Goal: Information Seeking & Learning: Learn about a topic

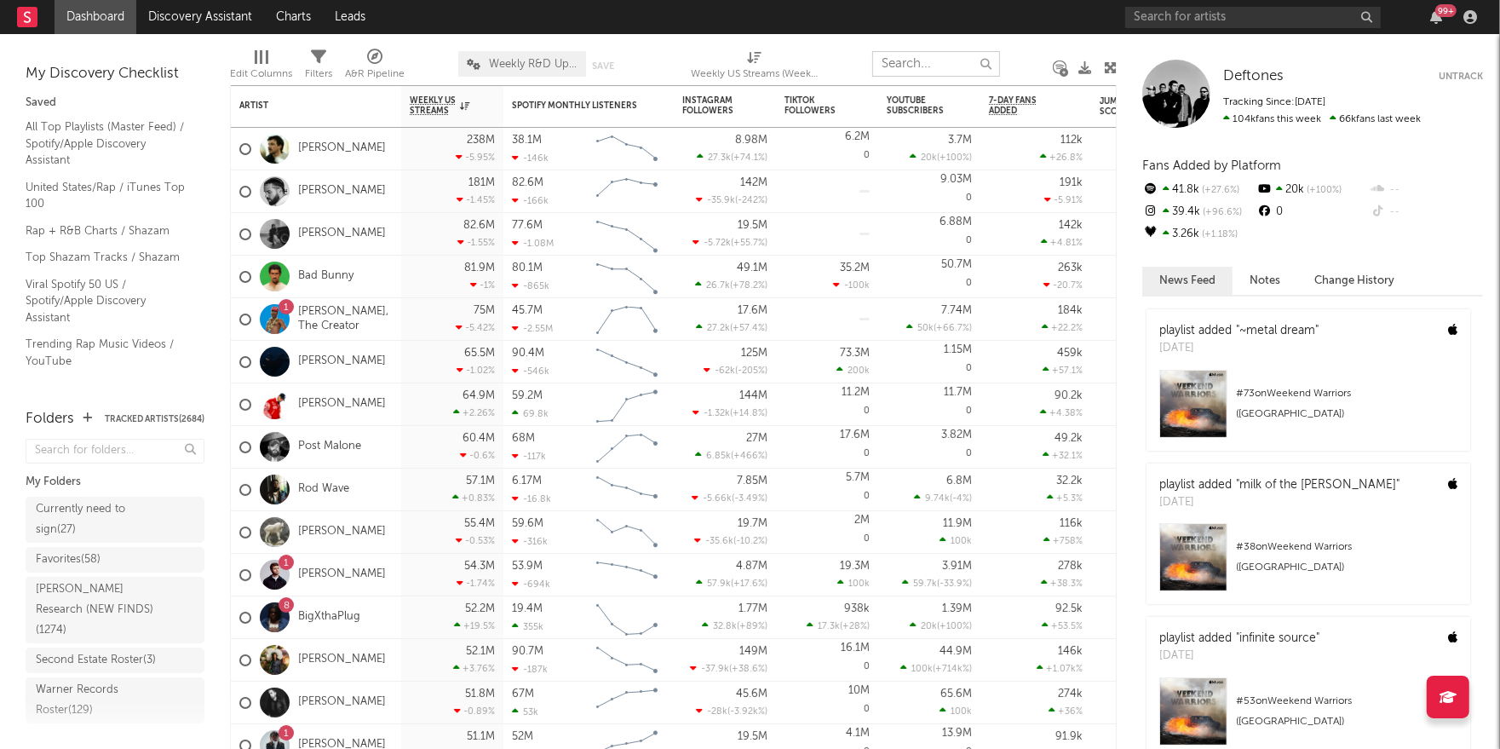
click at [927, 68] on input "text" at bounding box center [936, 64] width 128 height 26
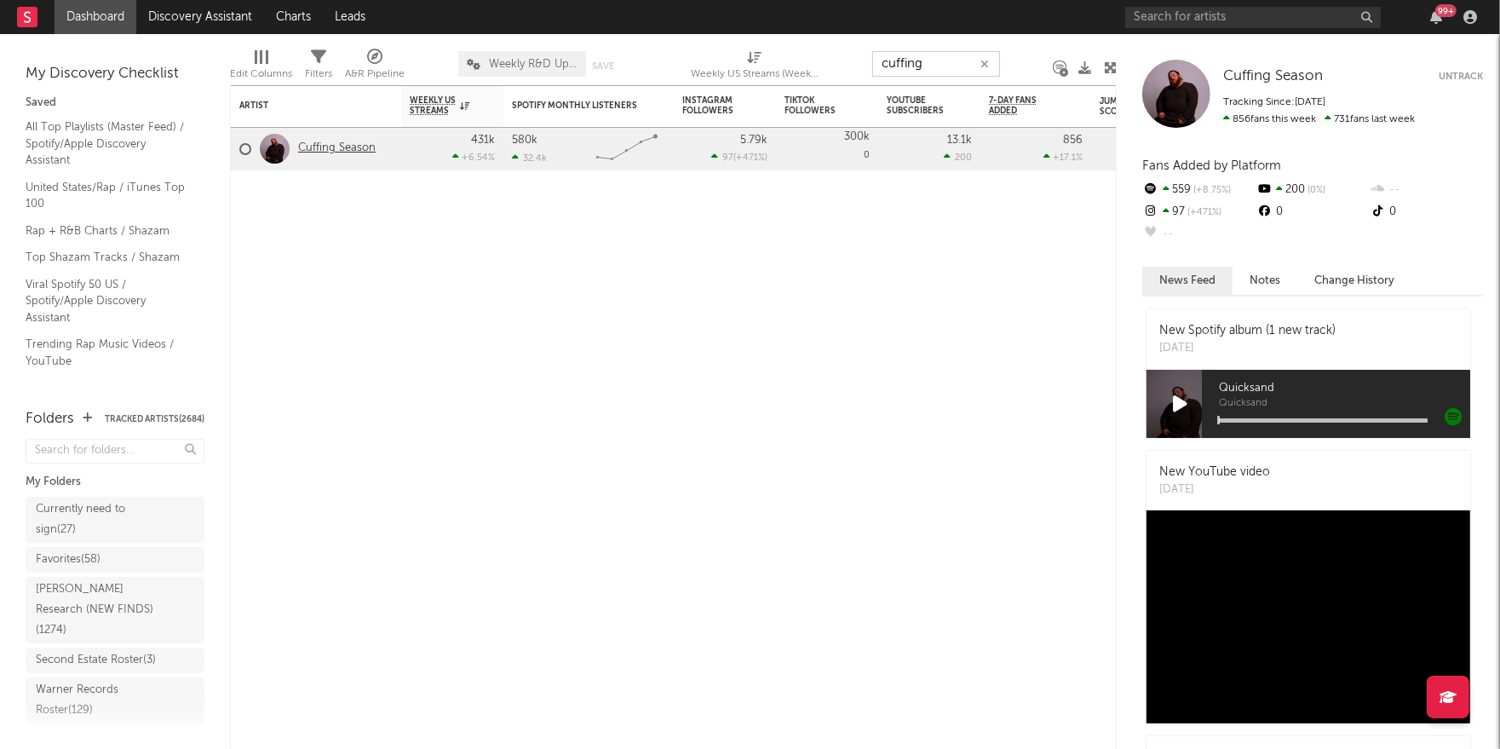
type input "cuffing"
click at [337, 151] on link "Cuffing Season" at bounding box center [336, 148] width 77 height 14
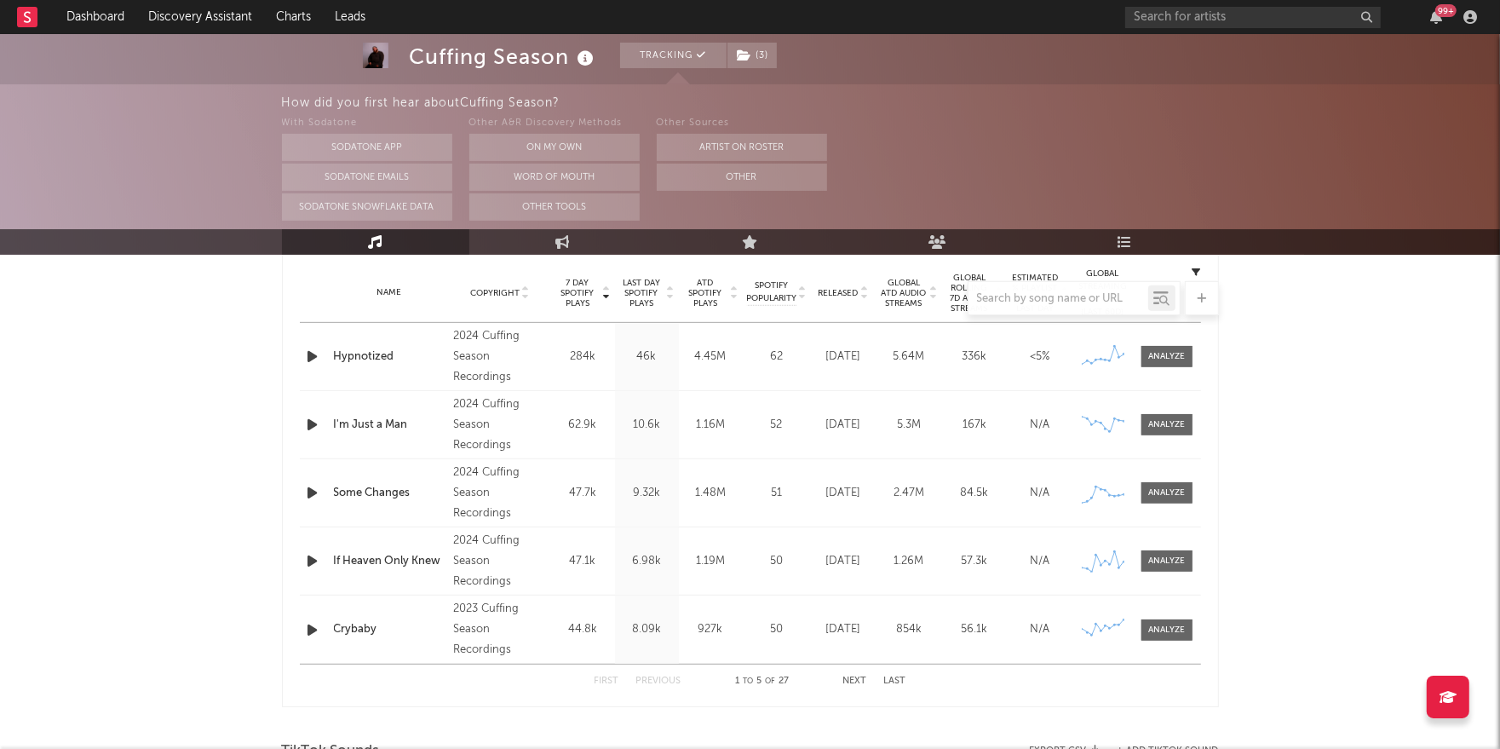
scroll to position [686, 0]
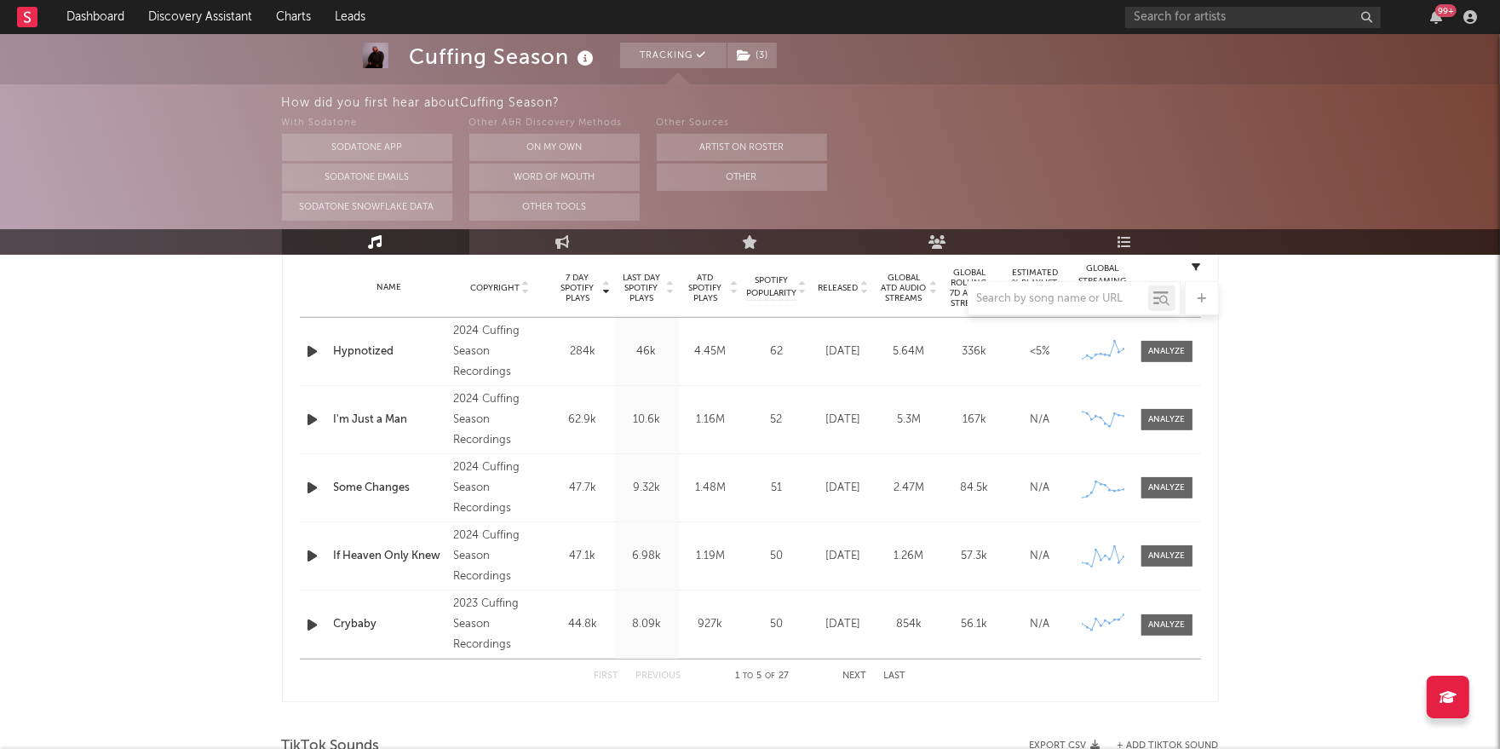
click at [852, 671] on button "Next" at bounding box center [855, 675] width 24 height 9
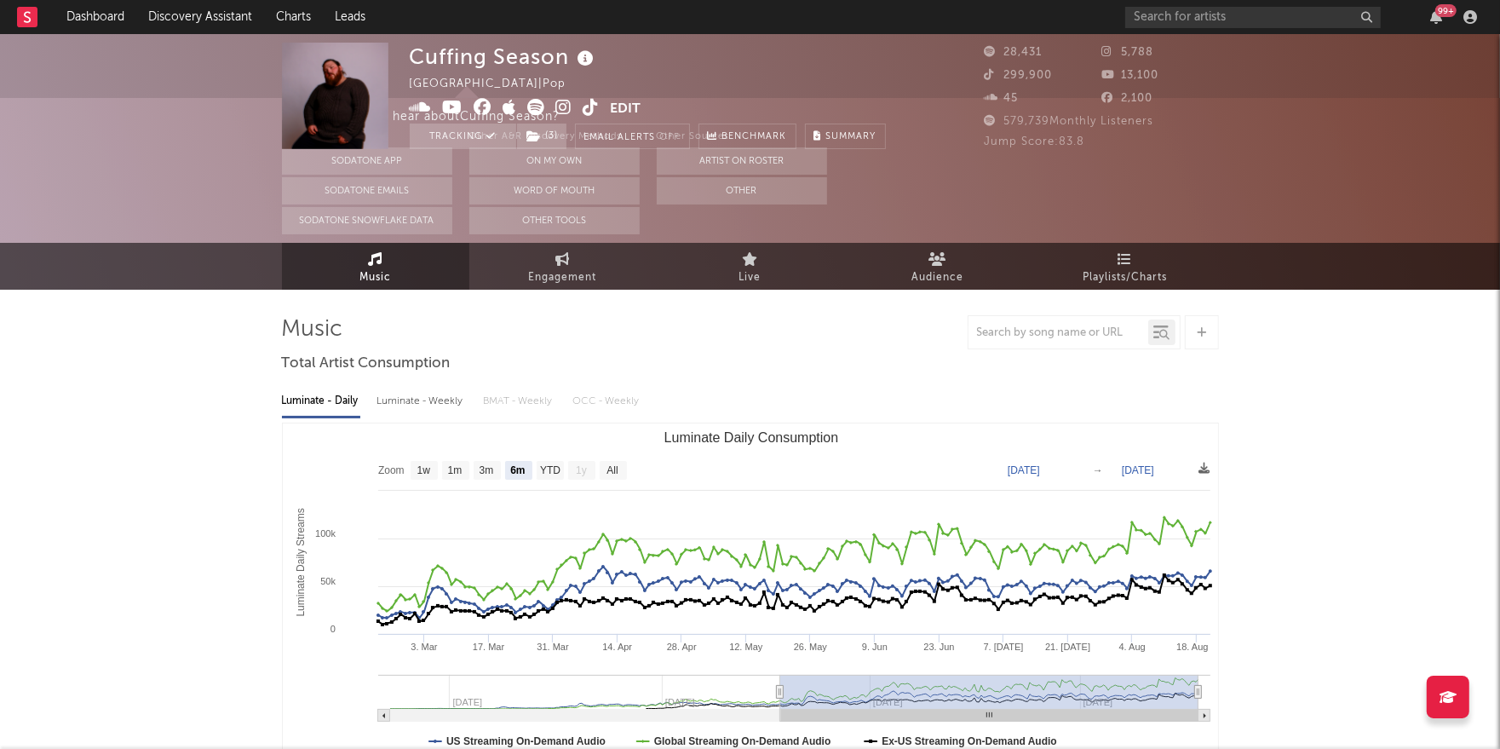
scroll to position [0, 0]
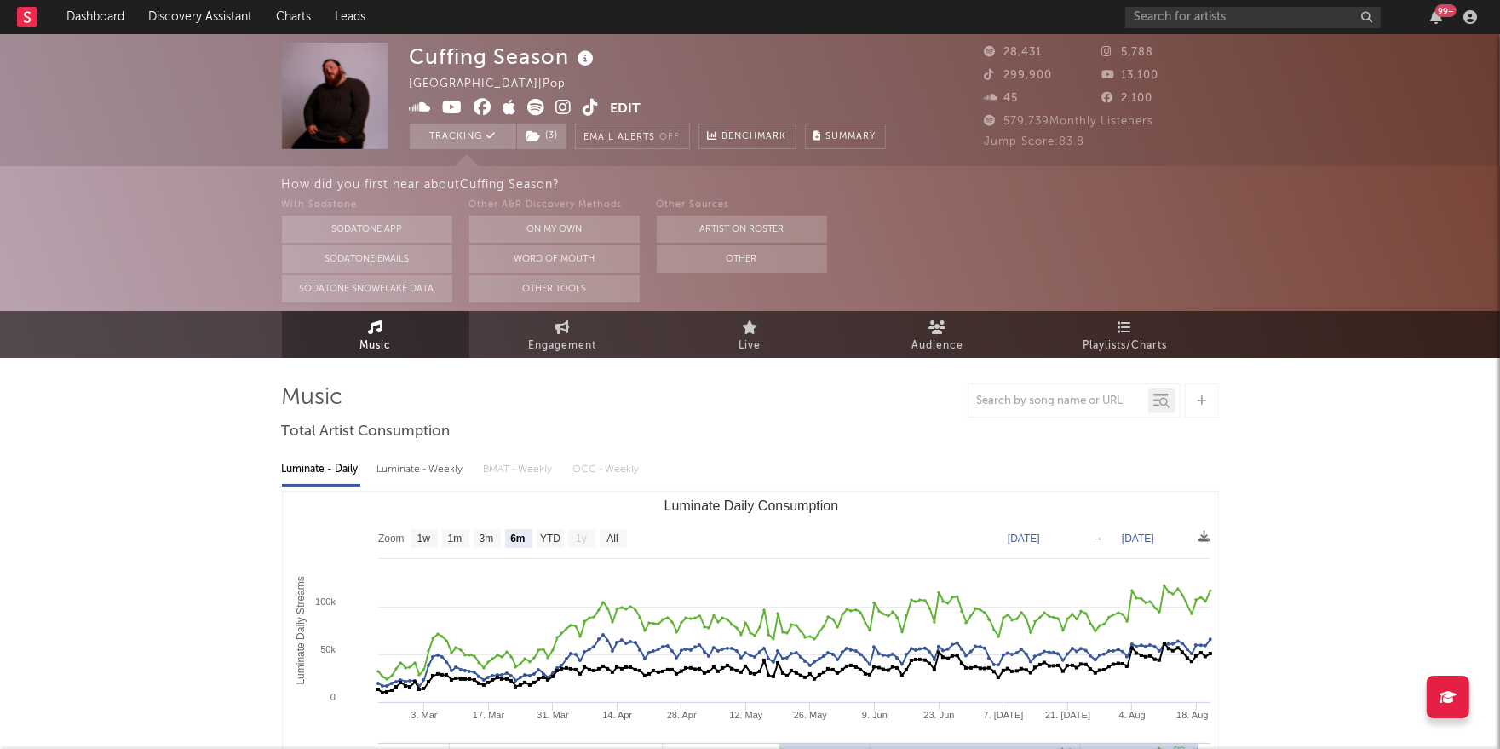
click at [538, 107] on icon at bounding box center [536, 107] width 17 height 17
click at [529, 104] on icon at bounding box center [536, 107] width 17 height 17
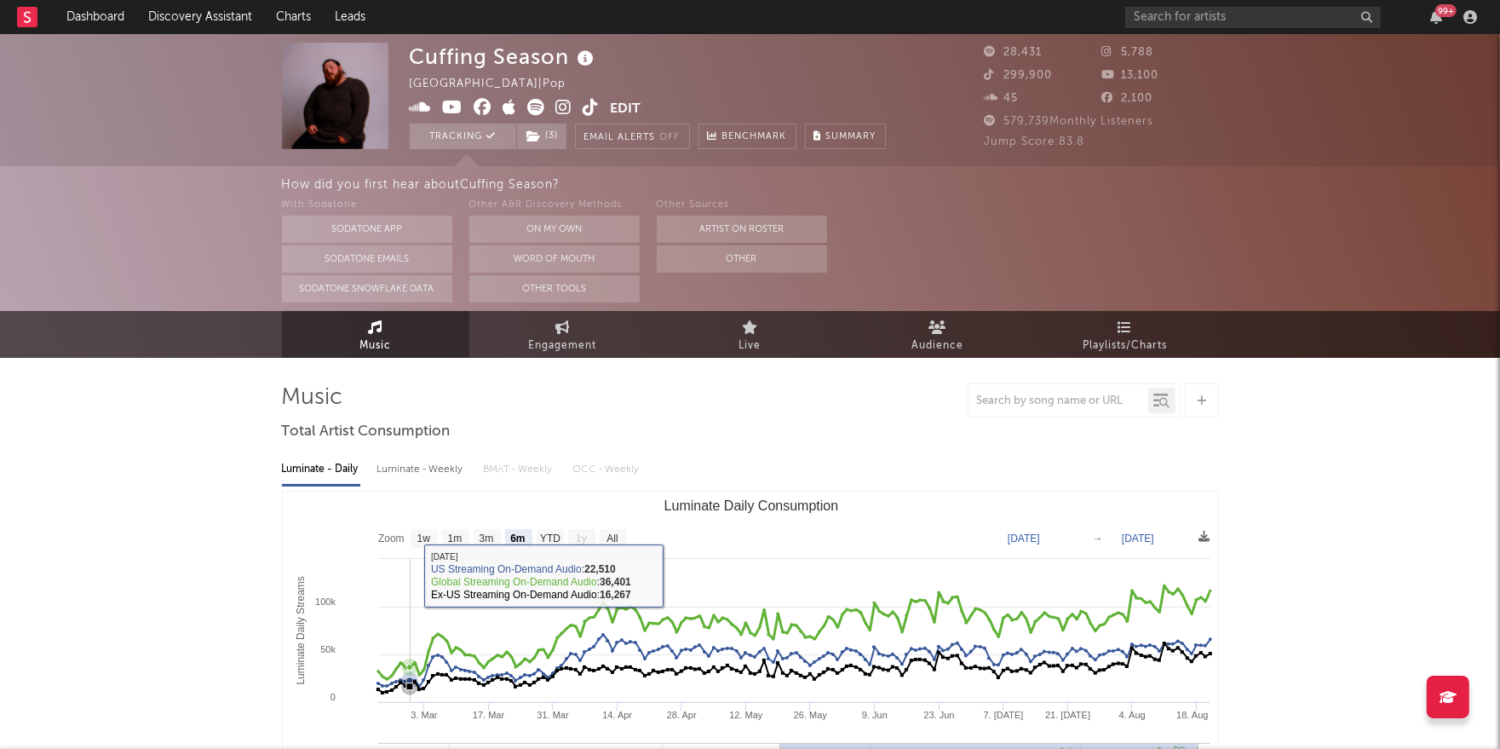
scroll to position [37, 0]
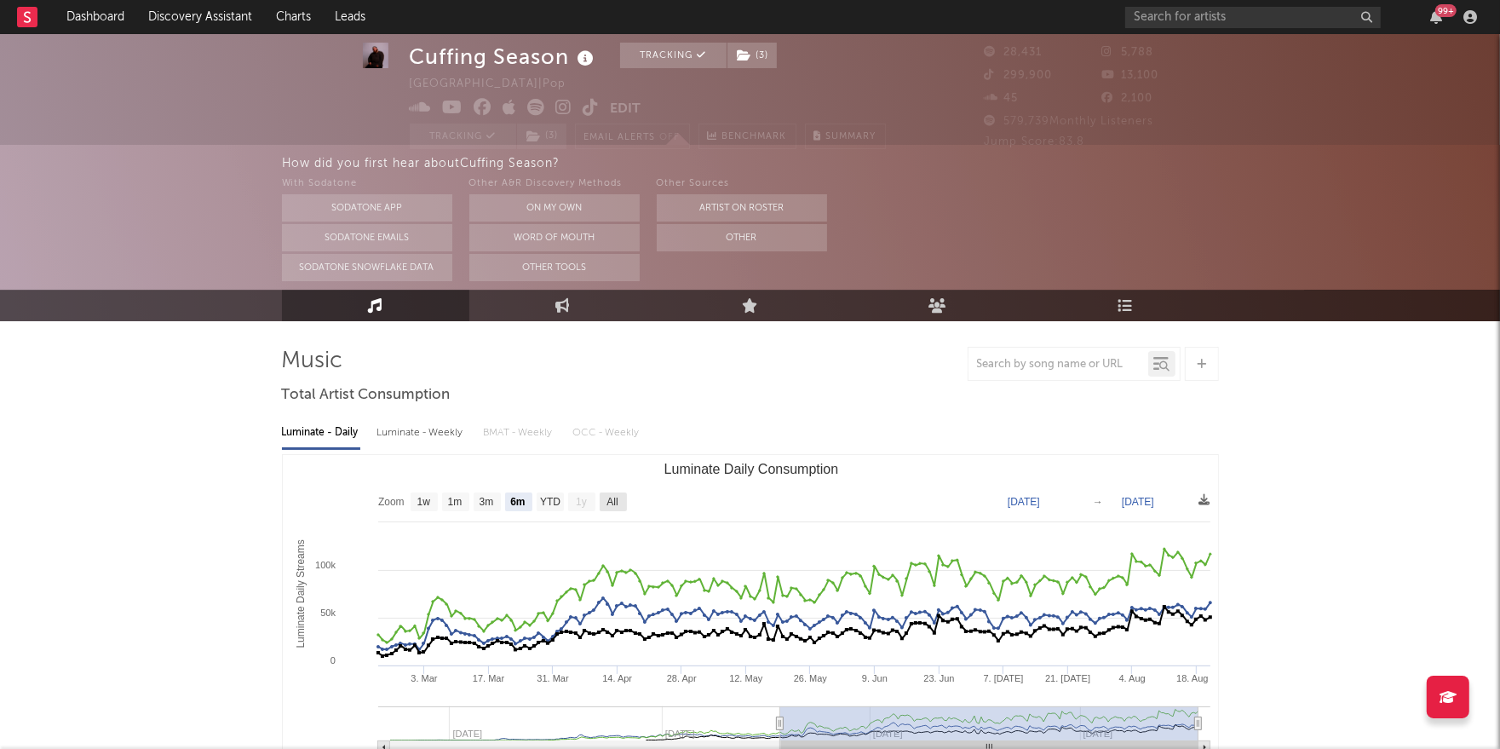
click at [617, 499] on text "All" at bounding box center [611, 502] width 11 height 12
select select "All"
type input "[DATE]"
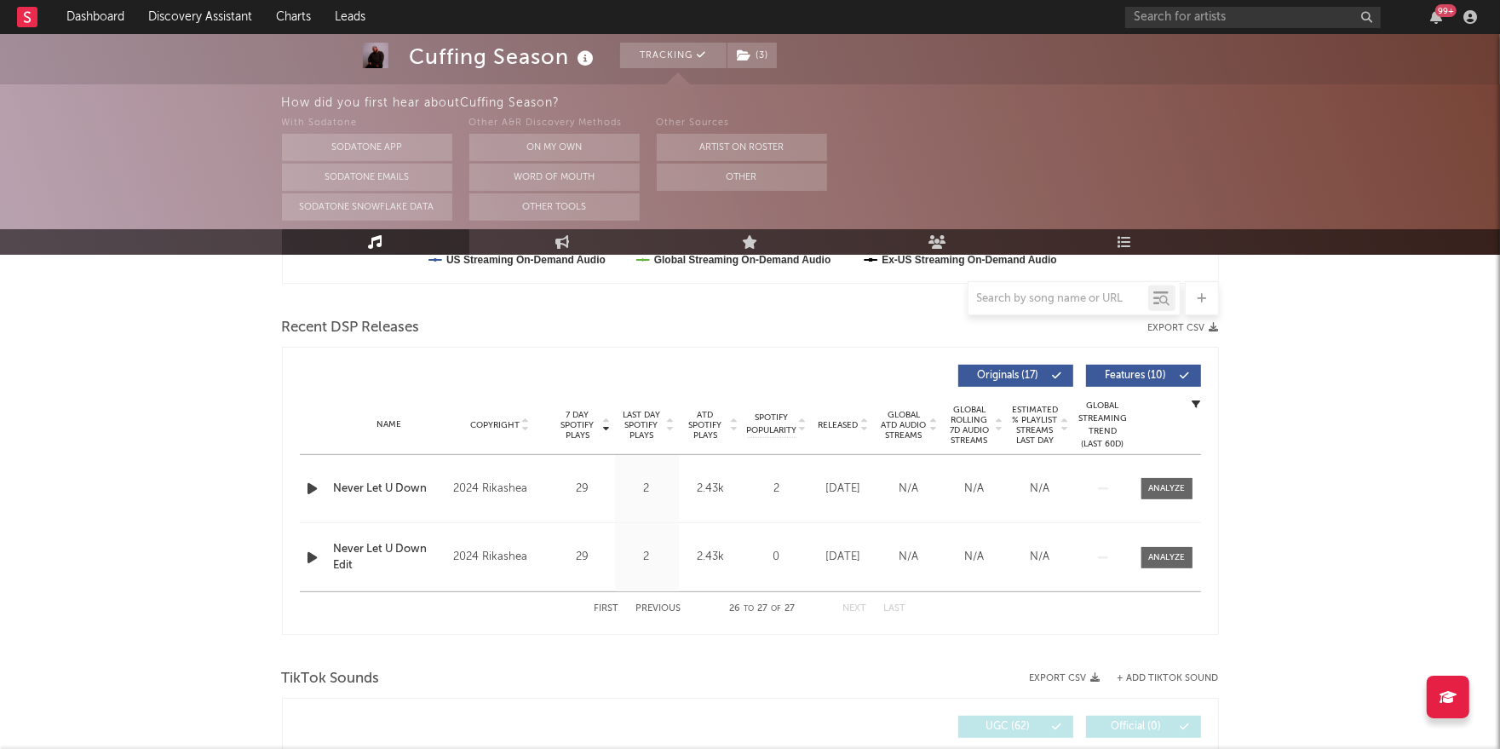
scroll to position [558, 0]
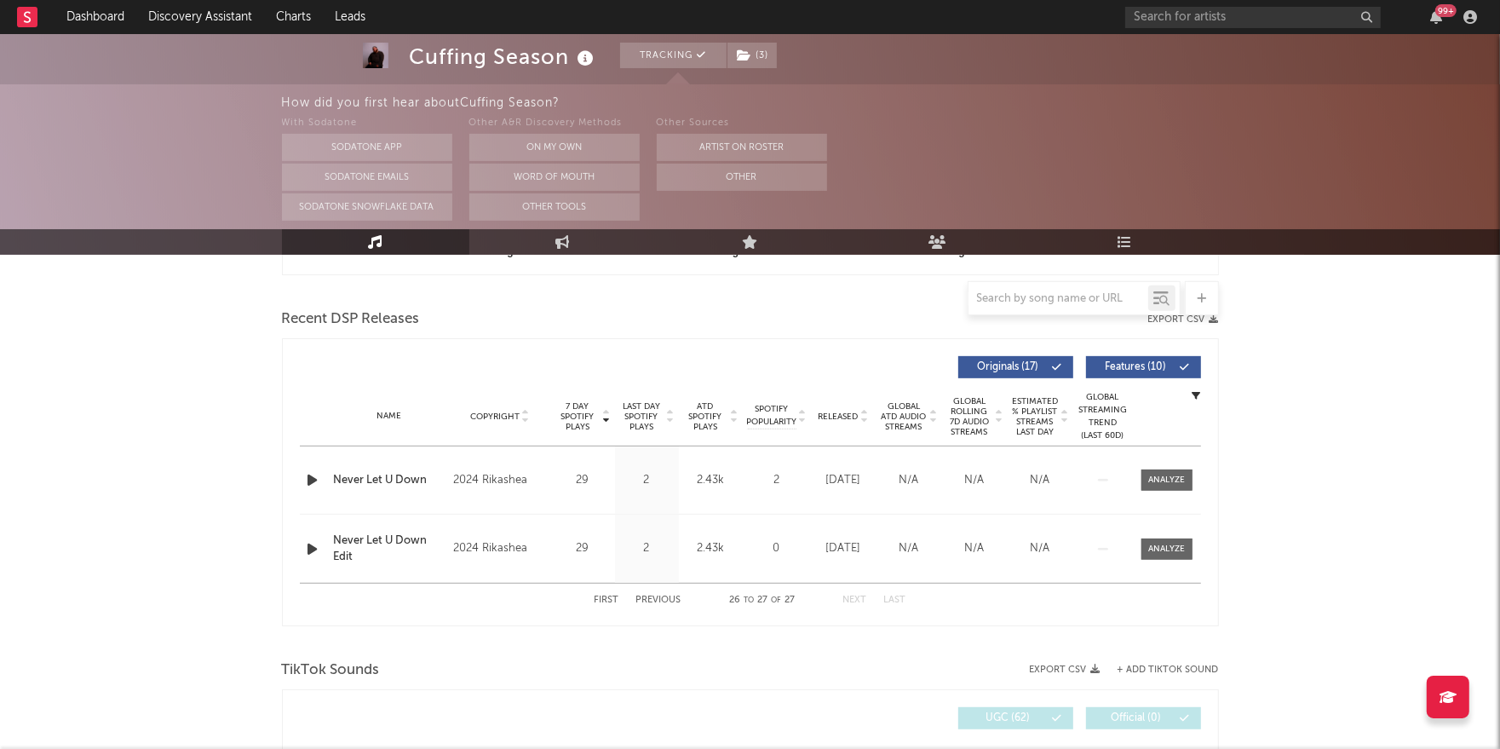
click at [582, 416] on span "7 Day Spotify Plays" at bounding box center [577, 416] width 45 height 31
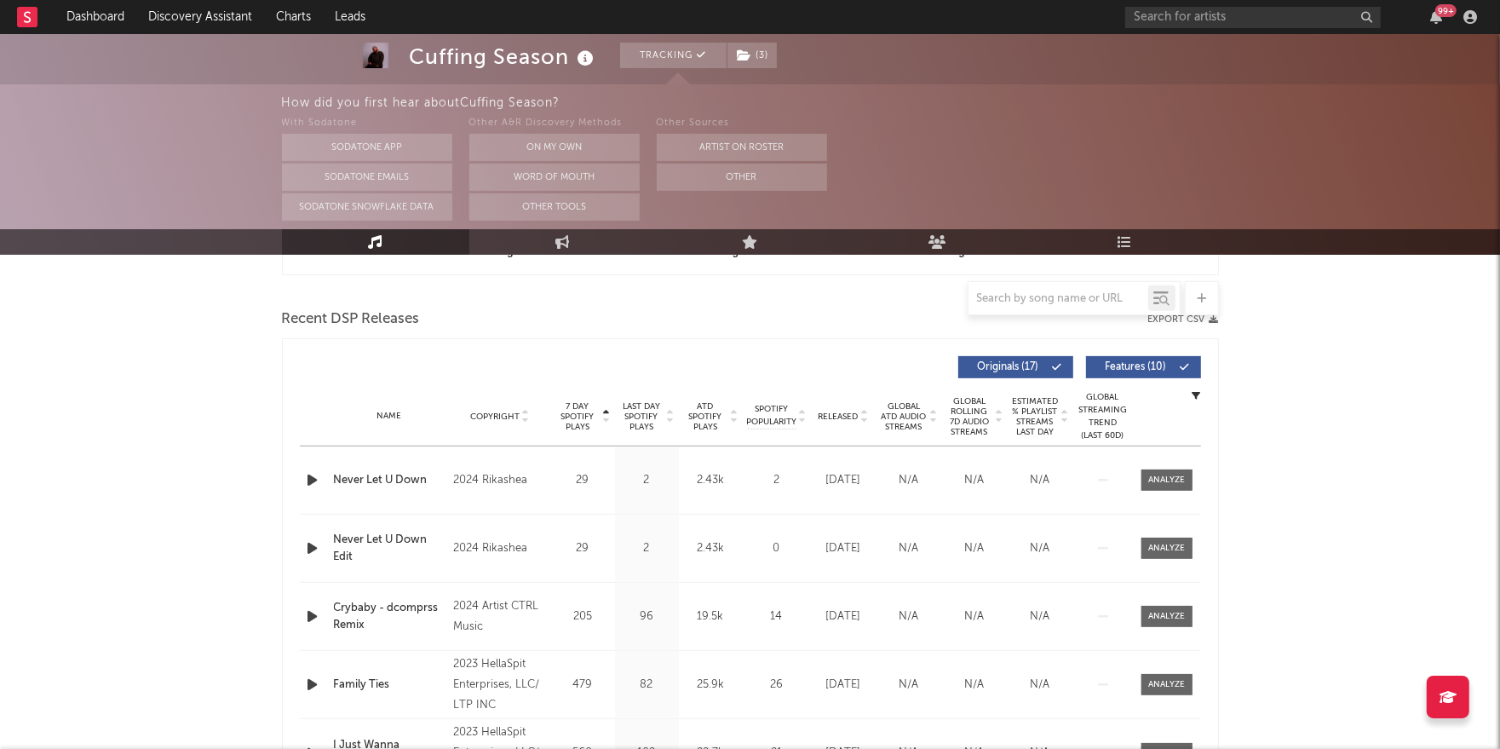
click at [582, 416] on span "7 Day Spotify Plays" at bounding box center [577, 416] width 45 height 31
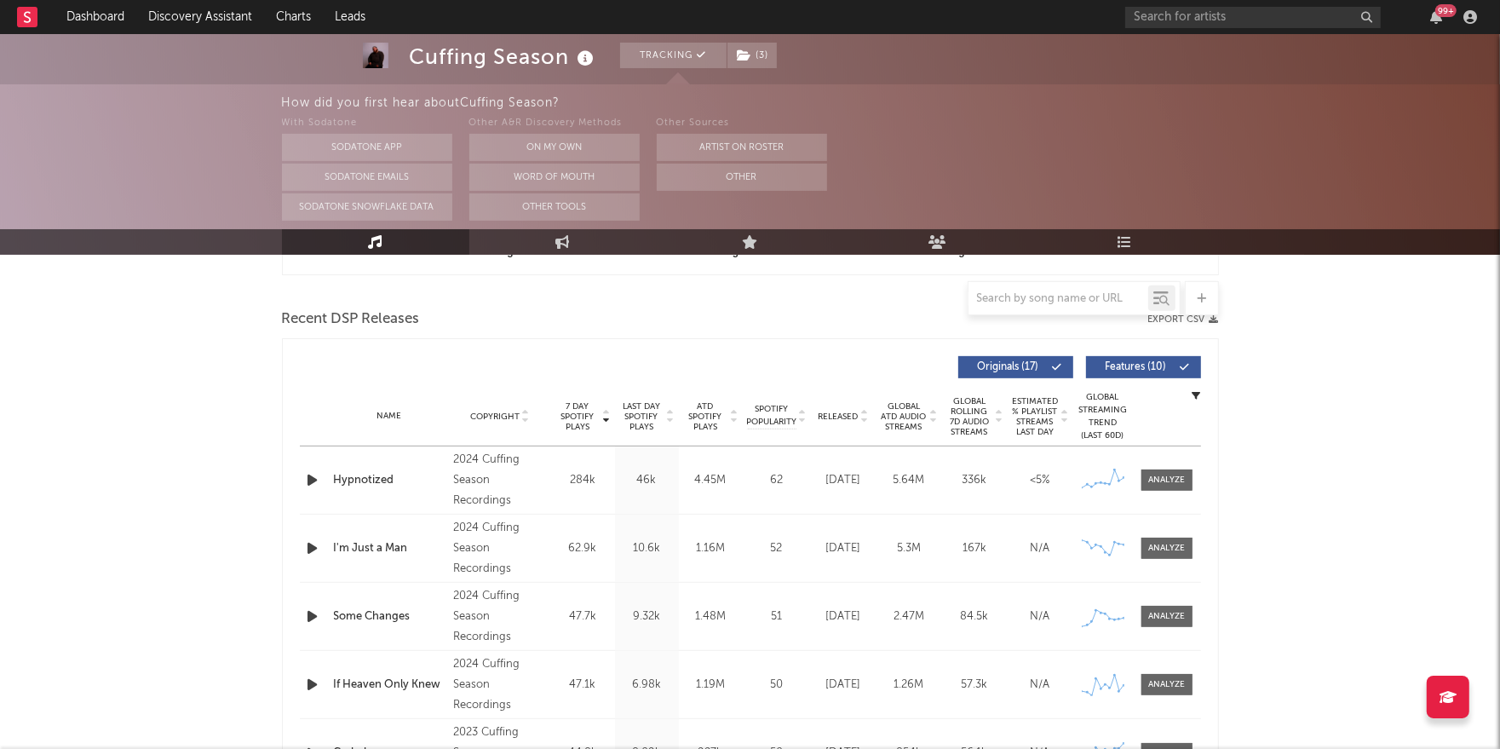
click at [582, 416] on span "7 Day Spotify Plays" at bounding box center [577, 416] width 45 height 31
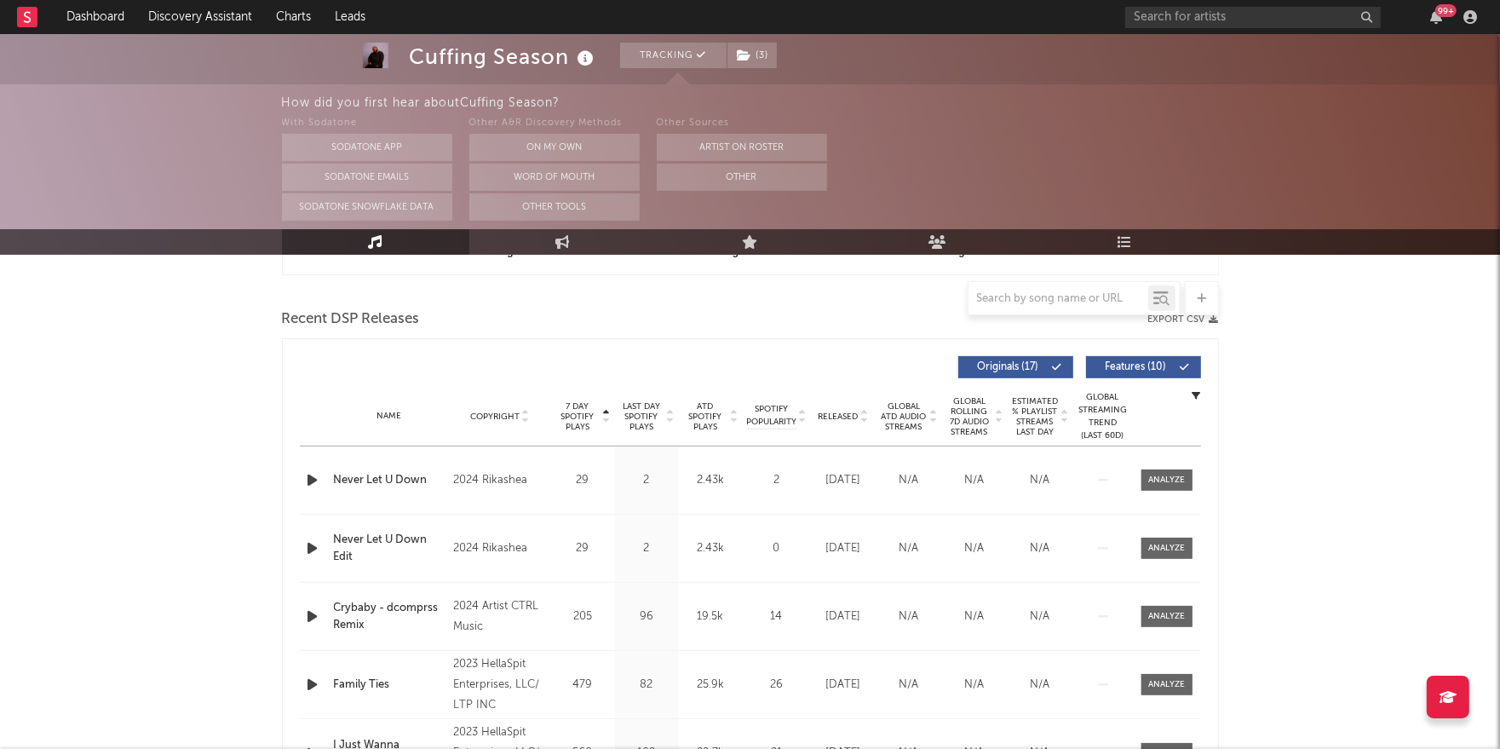
click at [582, 416] on span "7 Day Spotify Plays" at bounding box center [577, 416] width 45 height 31
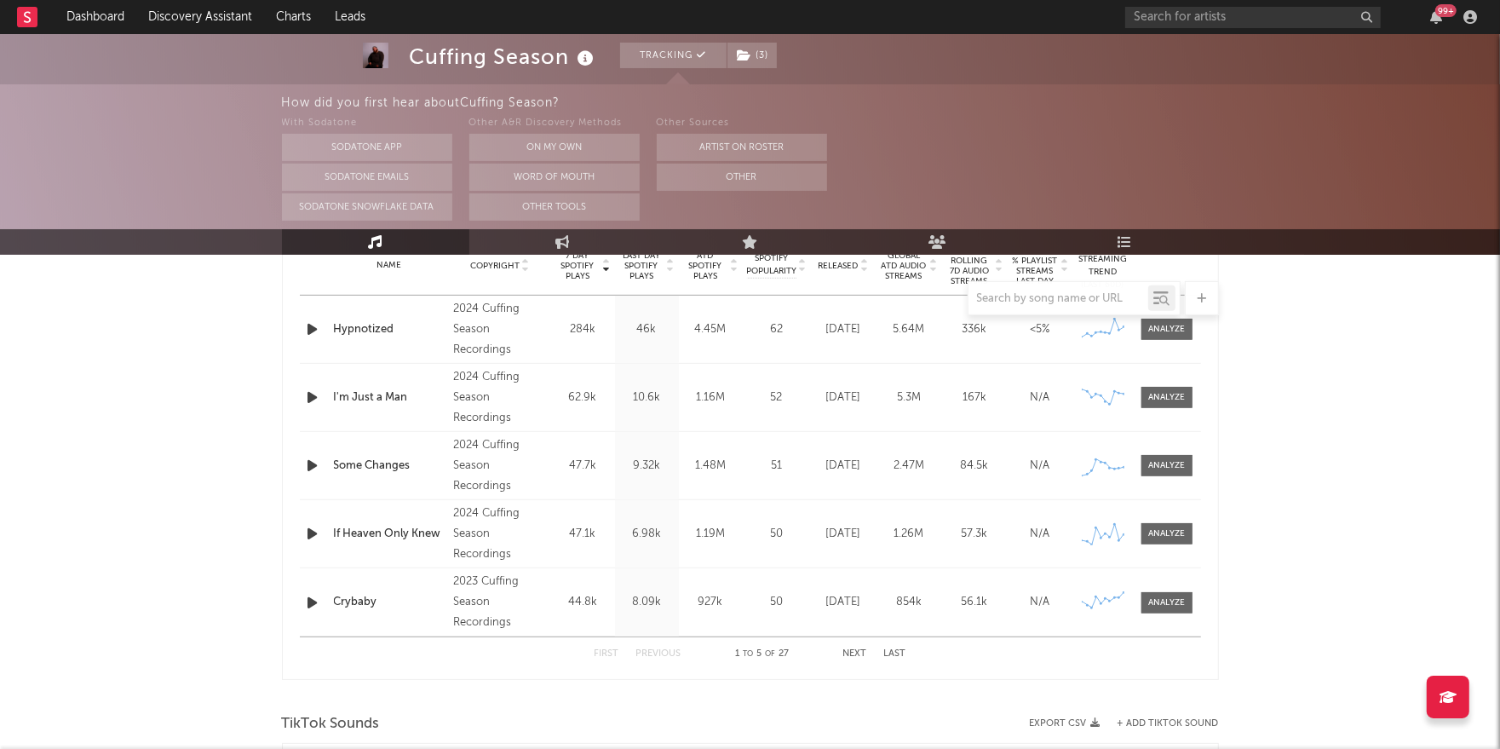
scroll to position [714, 0]
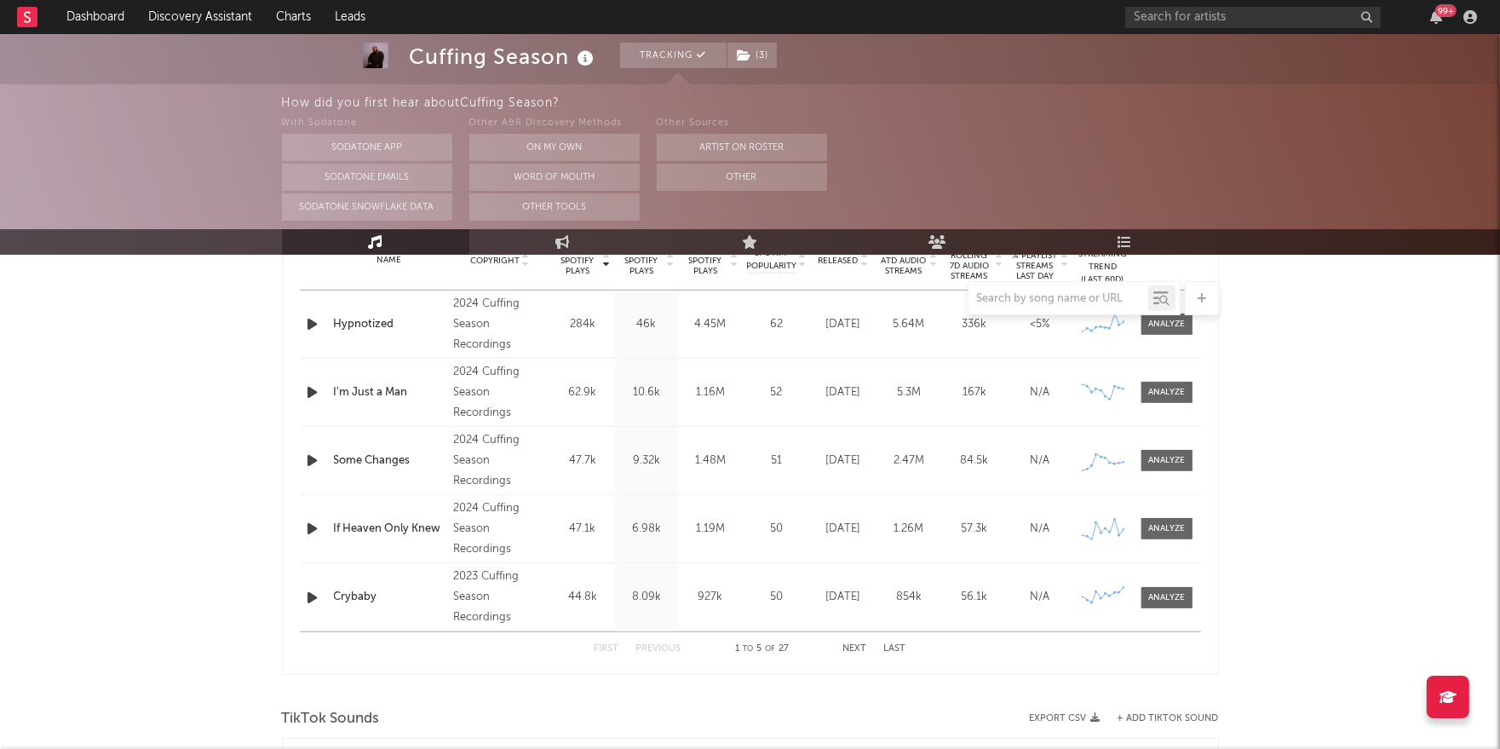
click at [862, 650] on button "Next" at bounding box center [855, 648] width 24 height 9
click at [860, 650] on button "Next" at bounding box center [855, 648] width 24 height 9
click at [860, 651] on div "First Previous 11 to 15 of 27 Next Last" at bounding box center [750, 648] width 312 height 33
click at [854, 648] on button "Next" at bounding box center [855, 648] width 24 height 9
click at [603, 647] on button "First" at bounding box center [606, 648] width 25 height 9
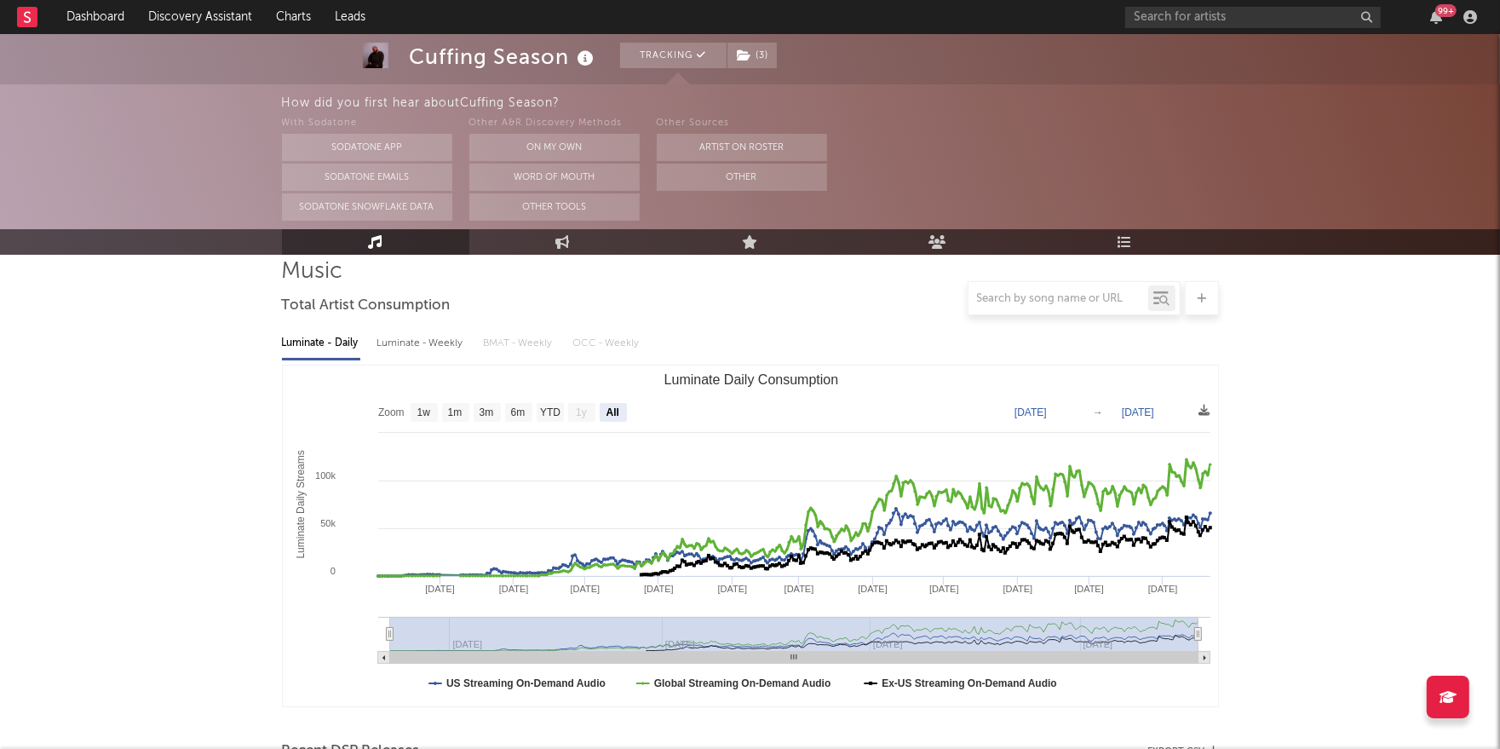
scroll to position [123, 0]
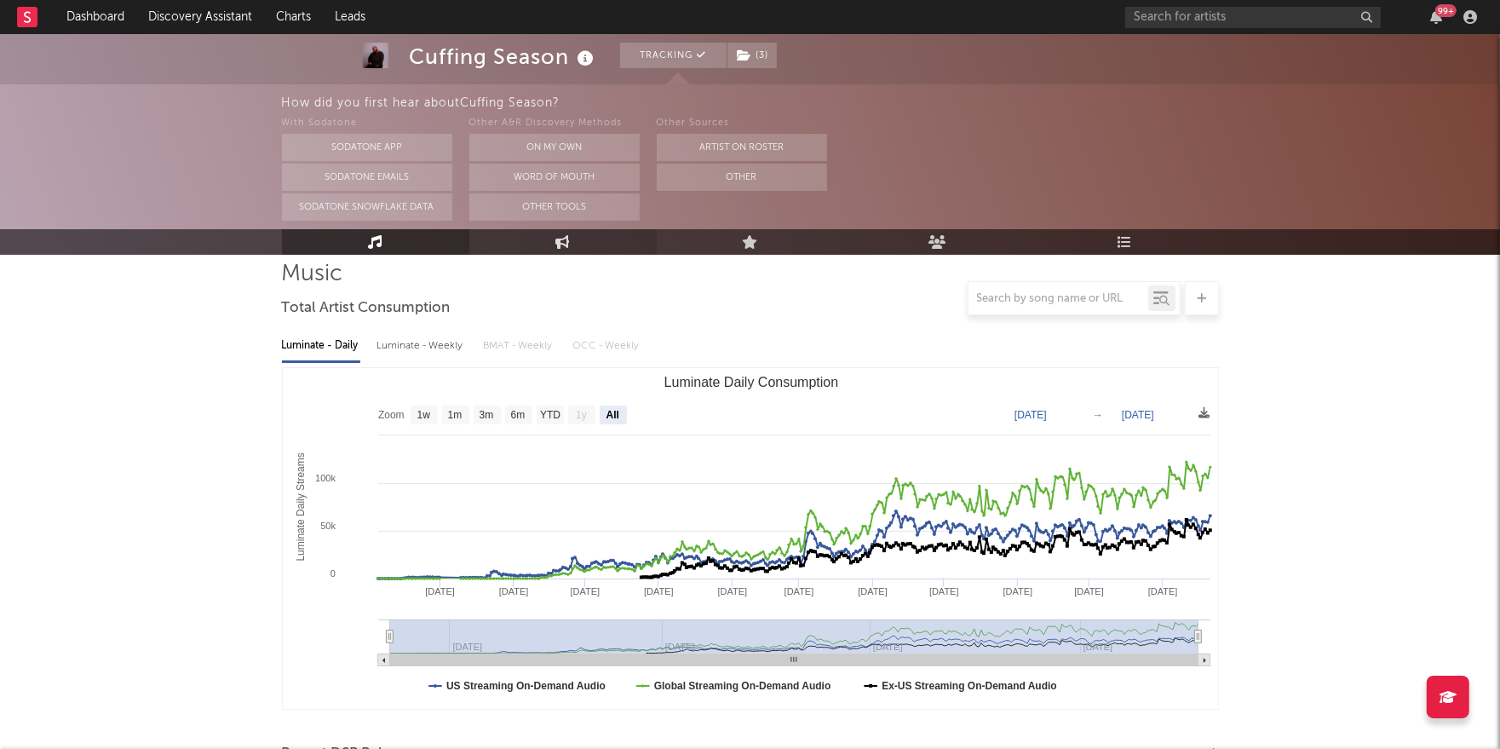
click at [571, 244] on link "Engagement" at bounding box center [562, 242] width 187 height 26
select select "1w"
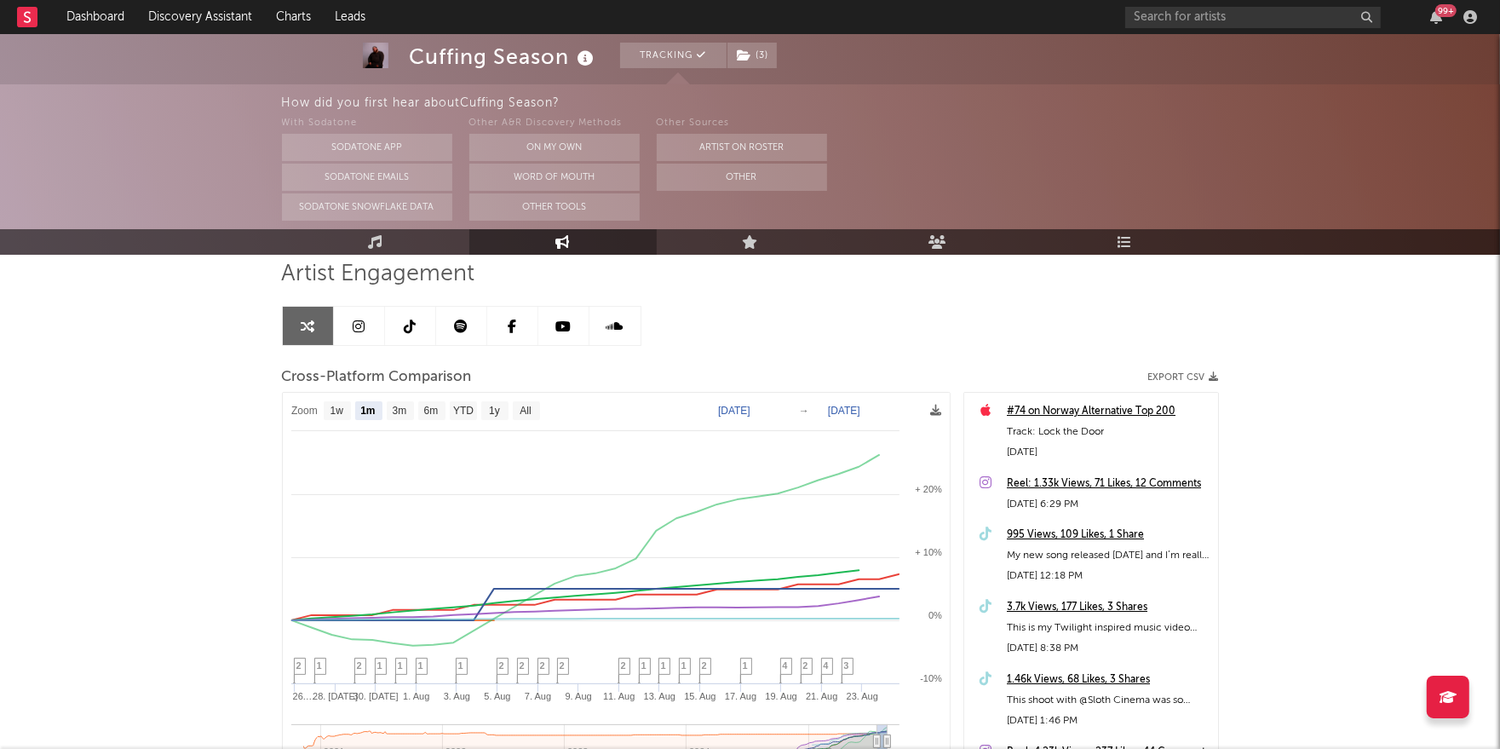
click at [455, 320] on icon at bounding box center [461, 326] width 14 height 14
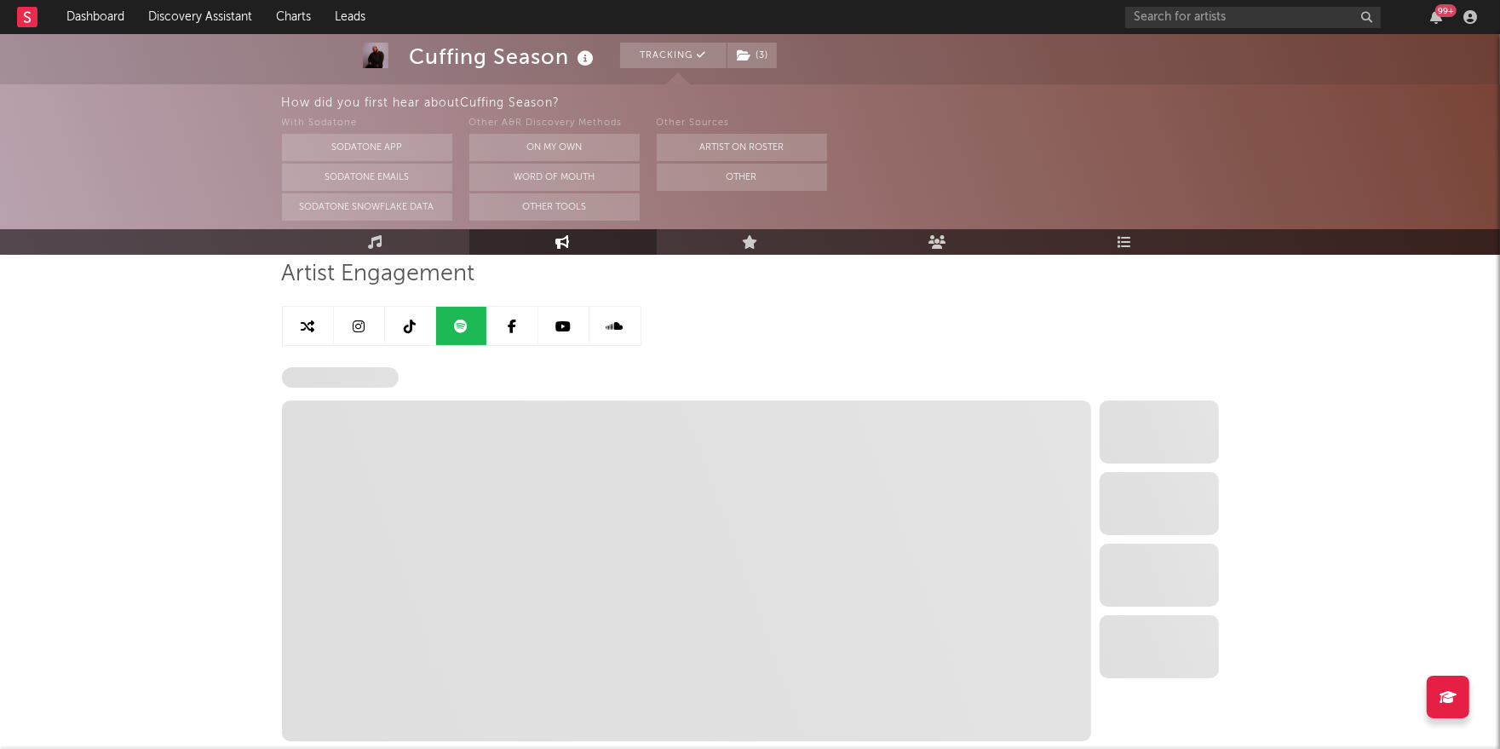
select select "6m"
select select "1w"
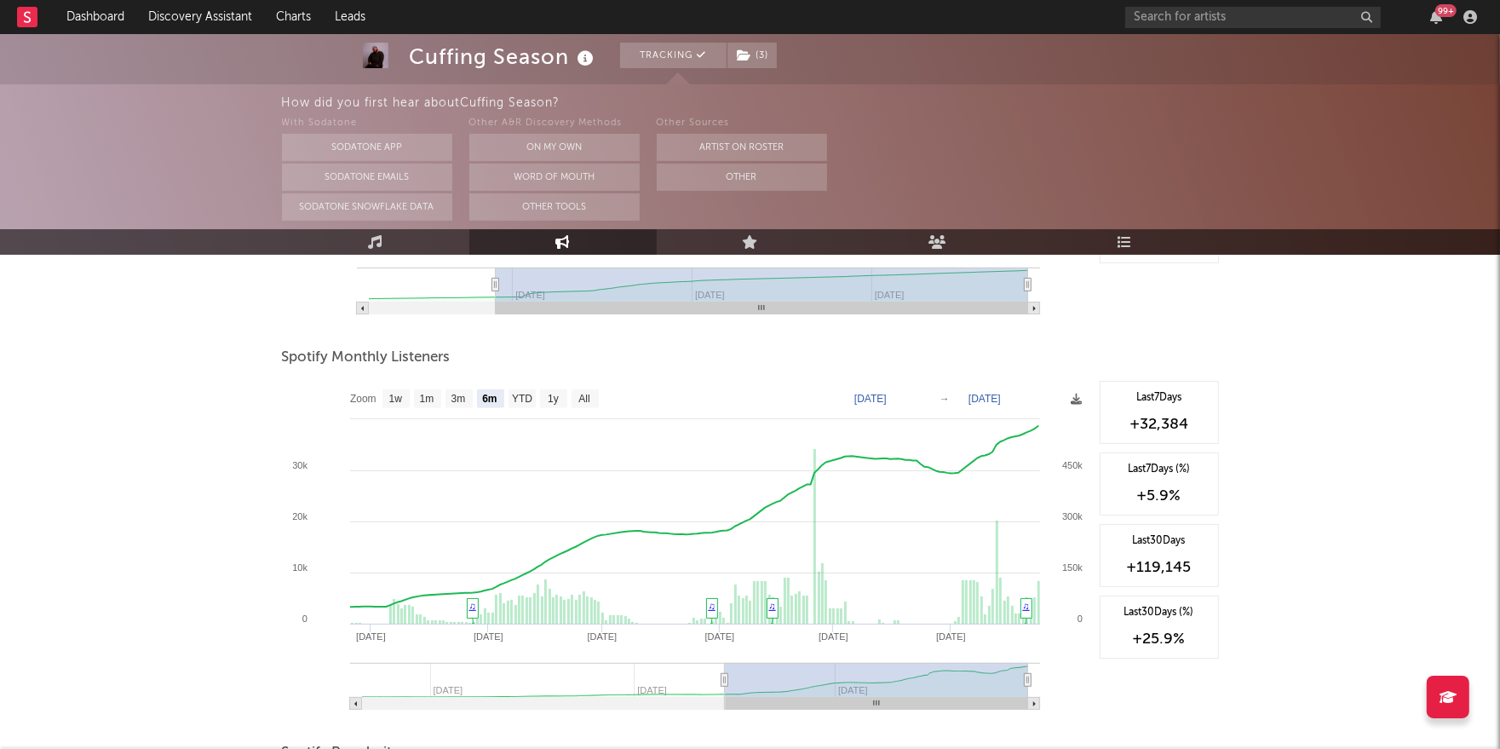
scroll to position [525, 0]
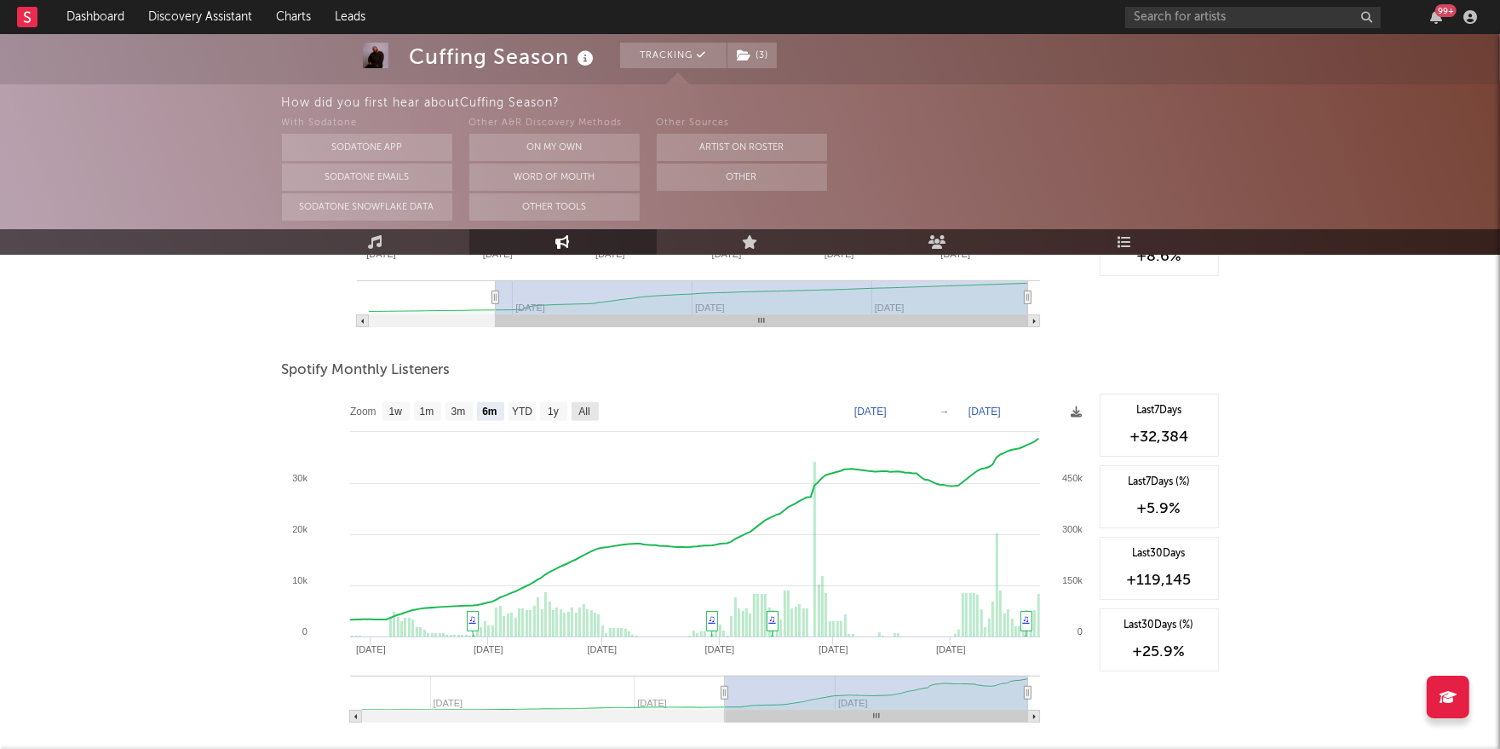
click at [587, 414] on text "All" at bounding box center [583, 412] width 11 height 12
select select "All"
type input "[DATE]"
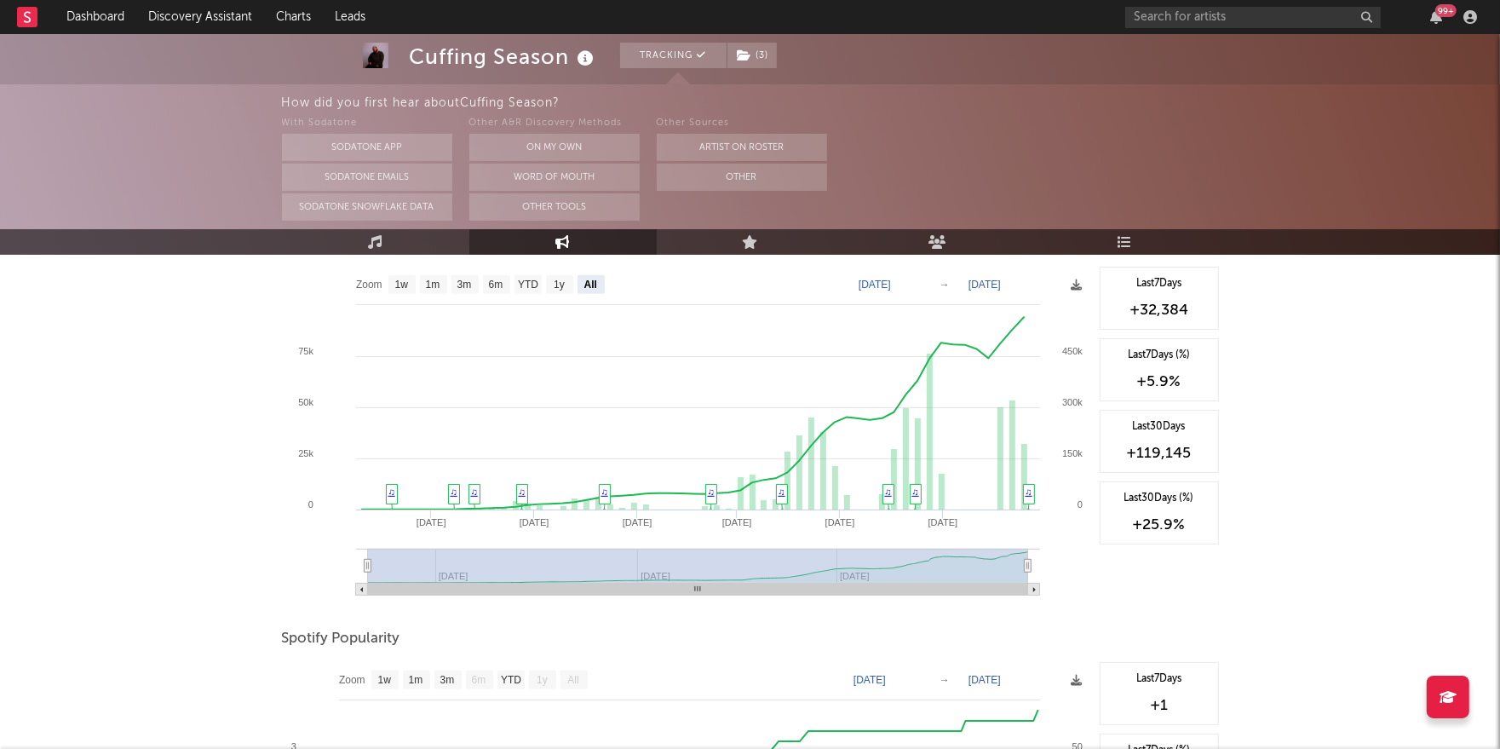
scroll to position [0, 0]
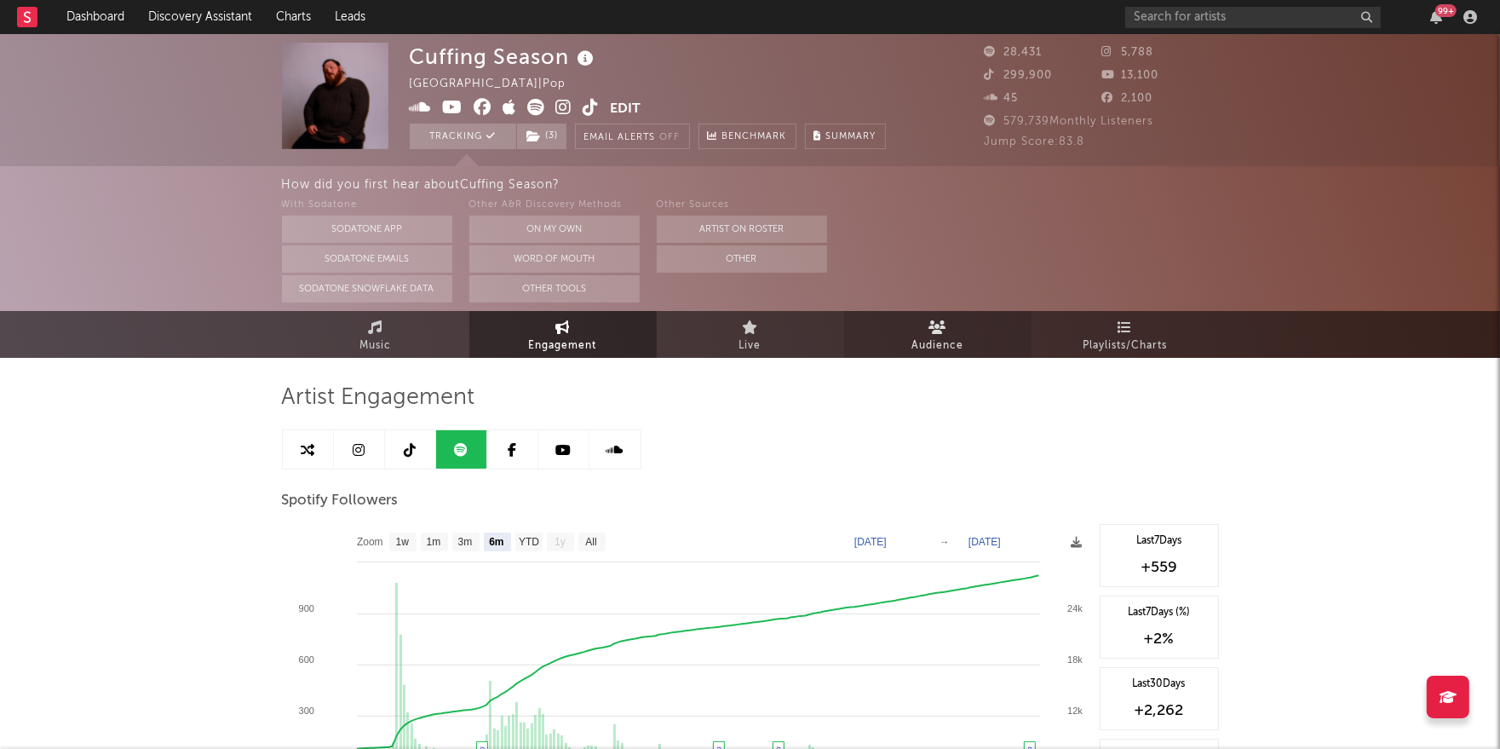
click at [935, 349] on span "Audience" at bounding box center [937, 346] width 52 height 20
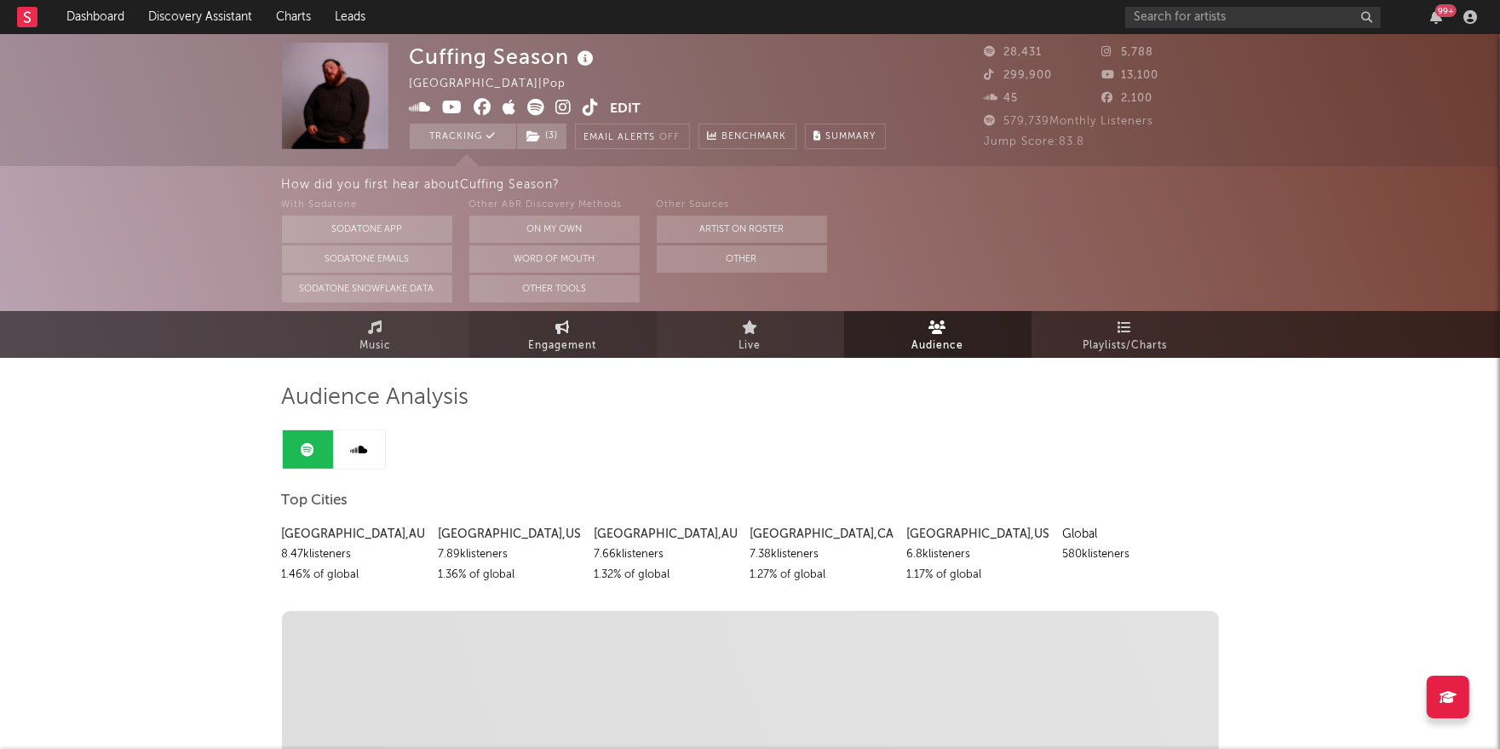
click at [556, 339] on span "Engagement" at bounding box center [563, 346] width 68 height 20
select select "1w"
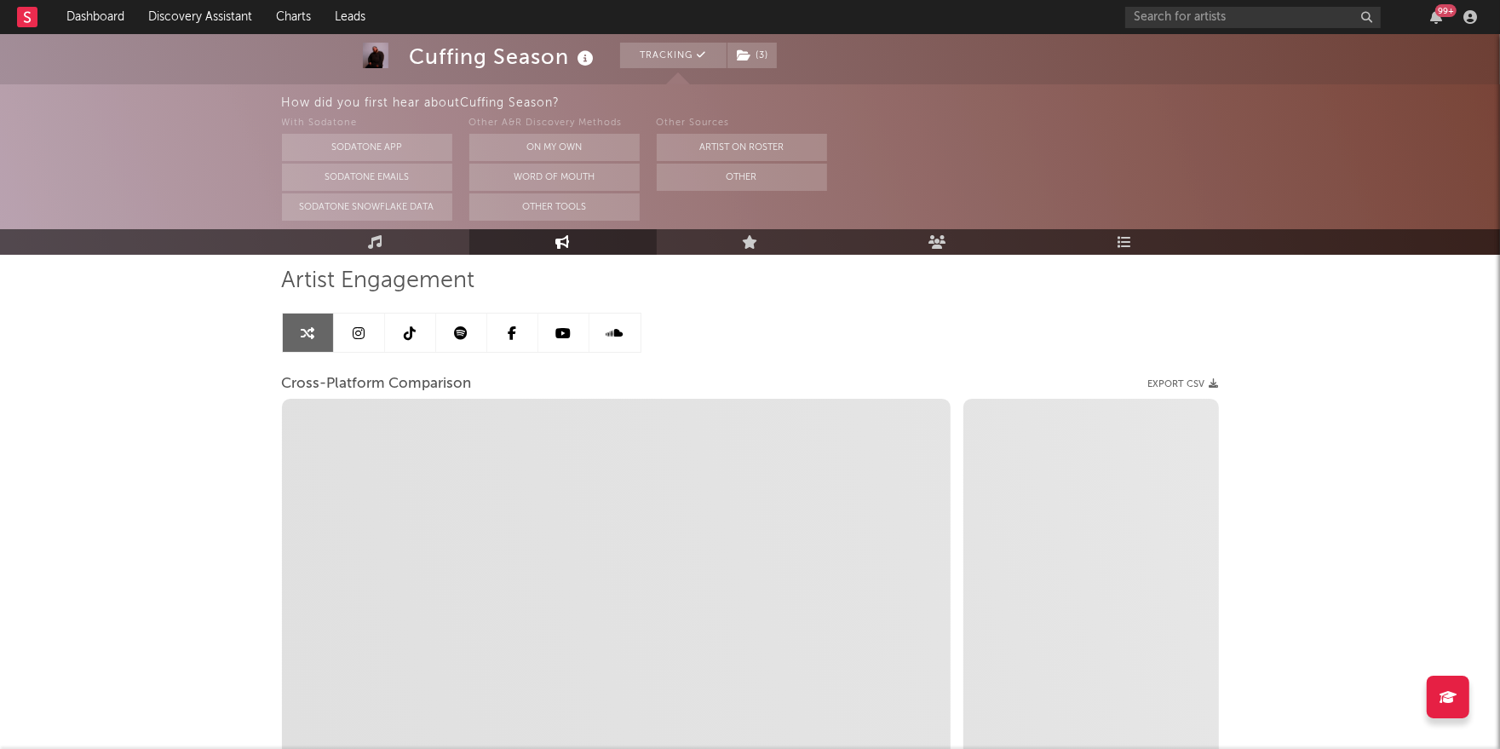
select select "1m"
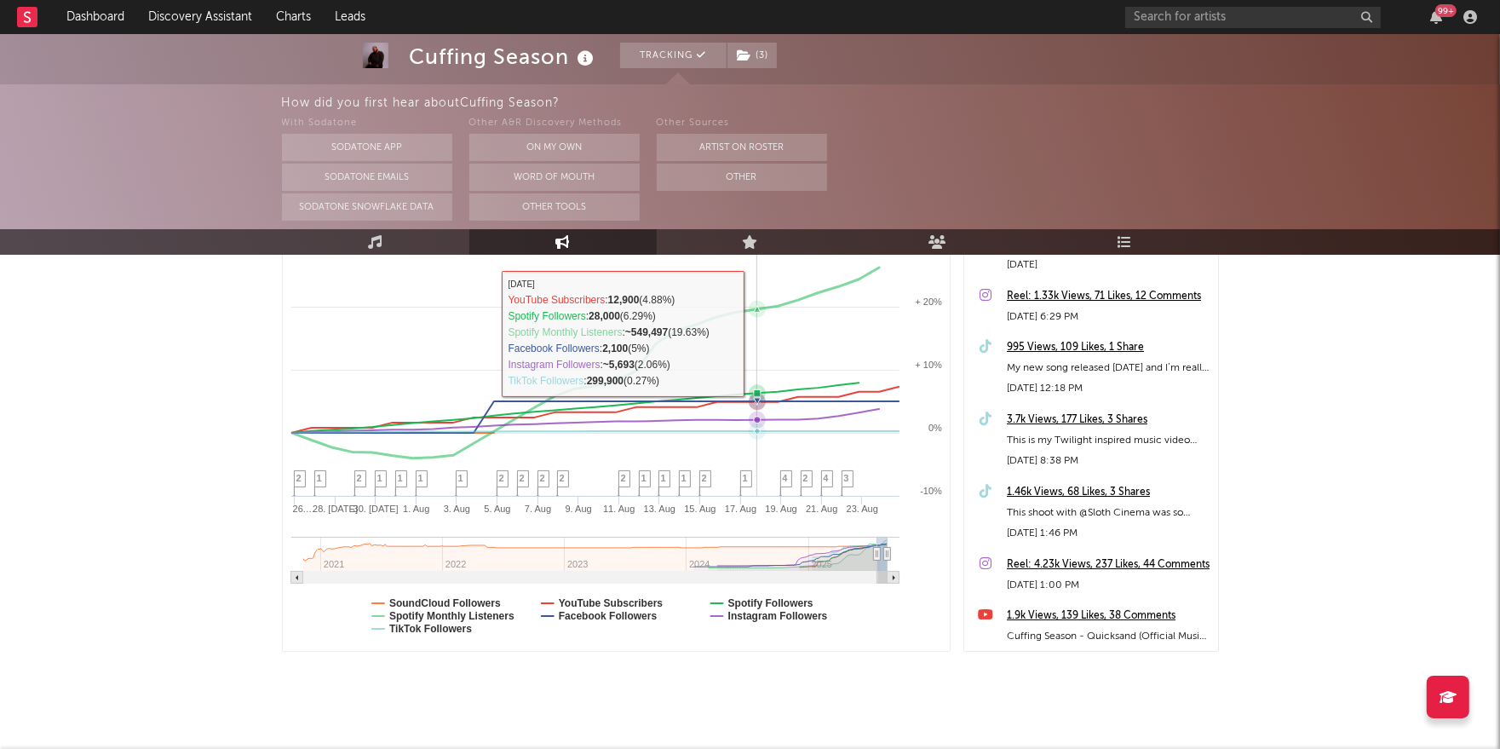
scroll to position [316, 0]
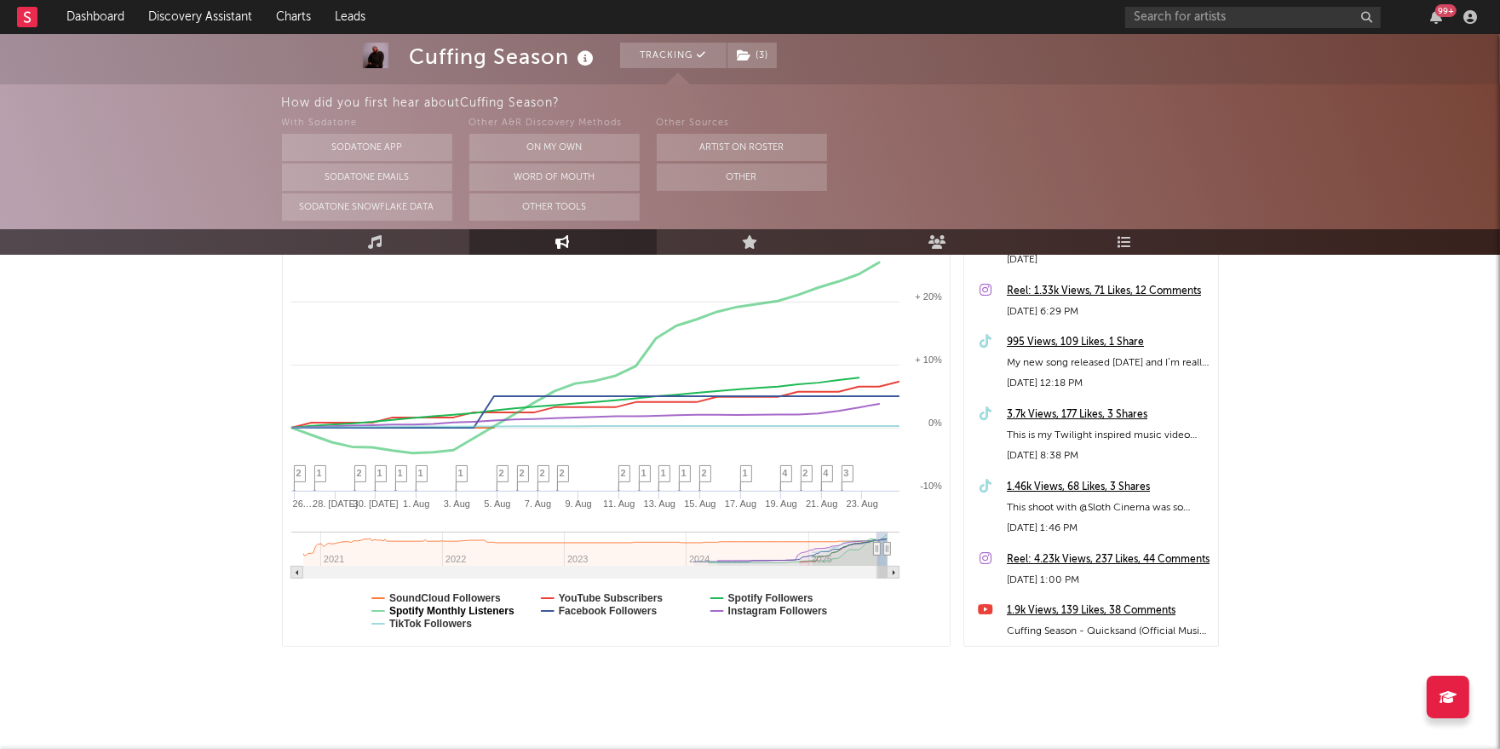
click at [473, 609] on text "Spotify Monthly Listeners" at bounding box center [451, 611] width 125 height 12
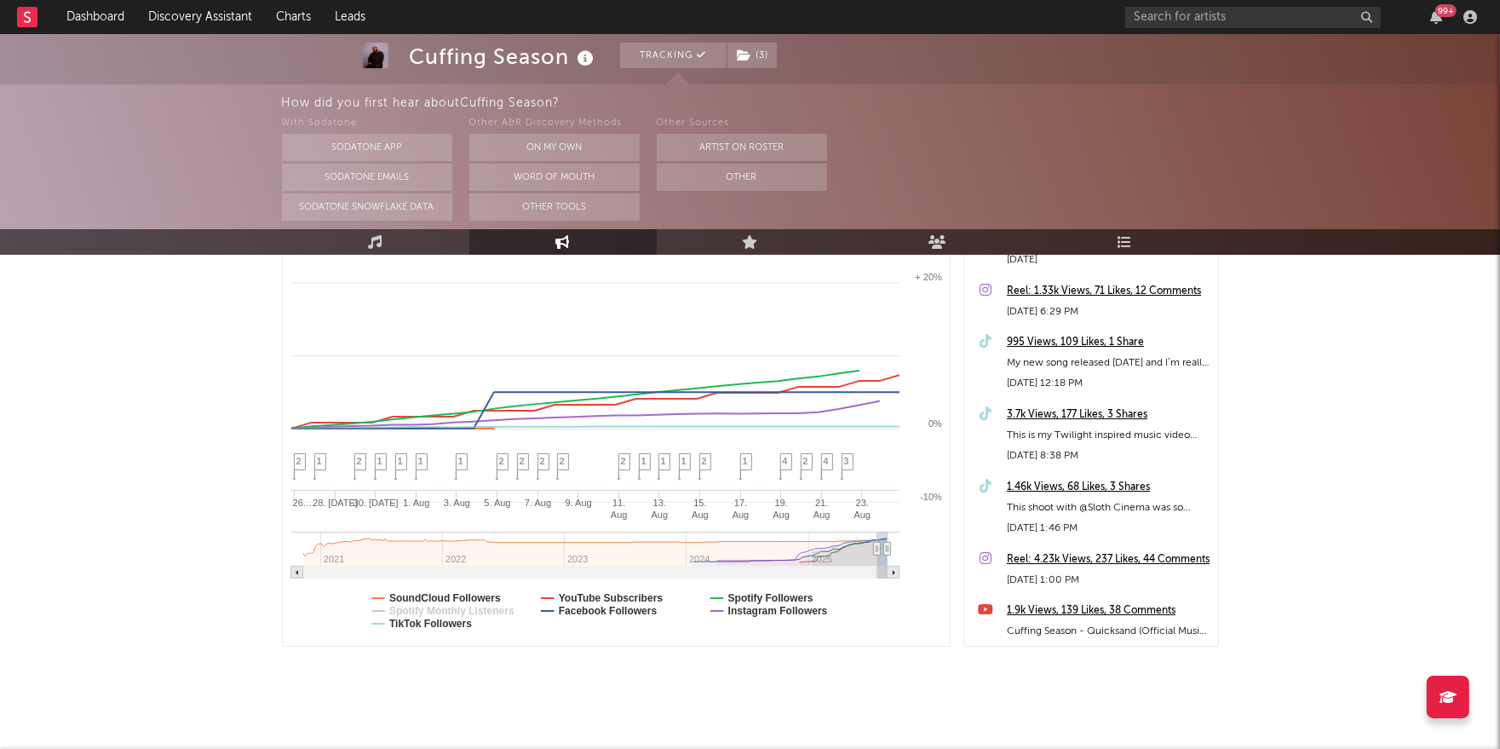
select select "1m"
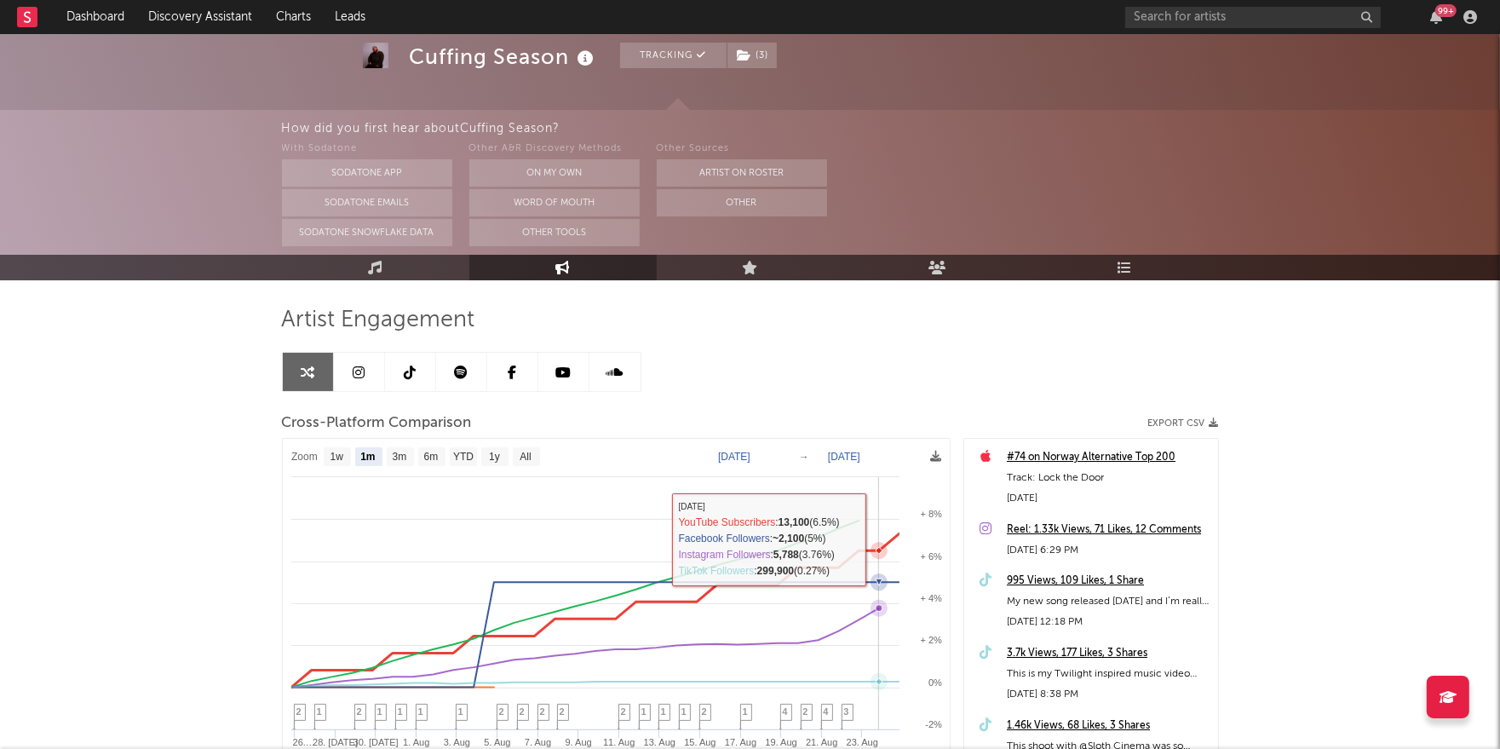
scroll to position [0, 0]
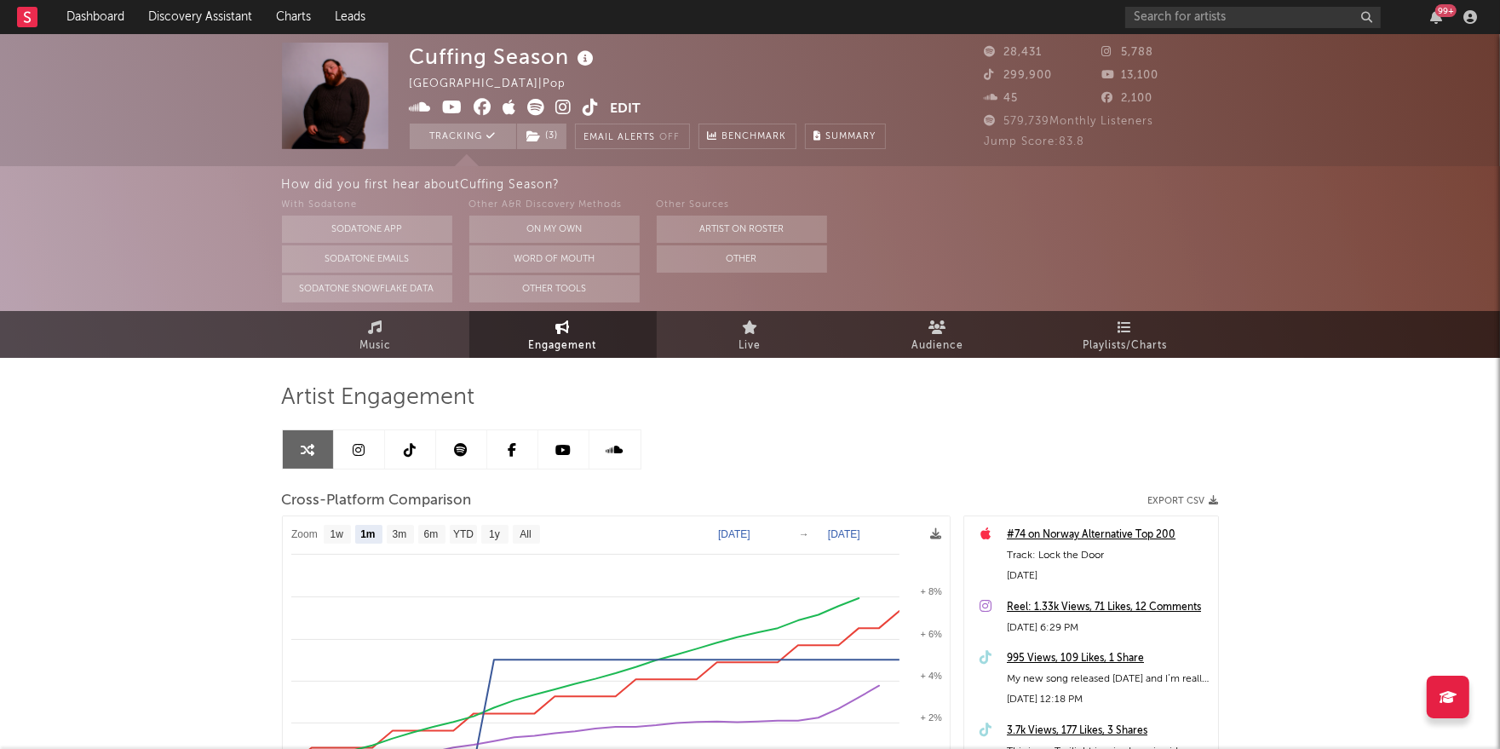
click at [410, 450] on icon at bounding box center [410, 450] width 12 height 14
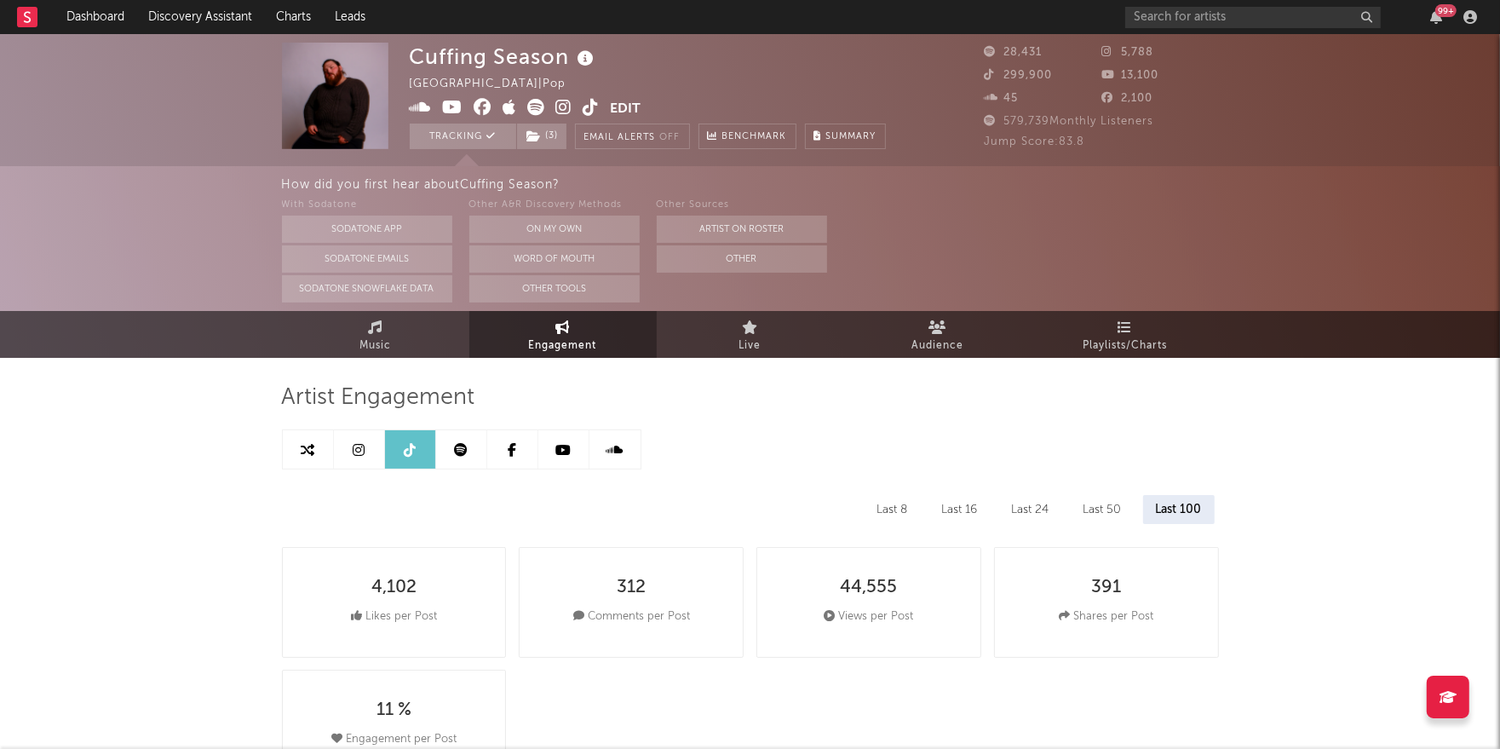
select select "6m"
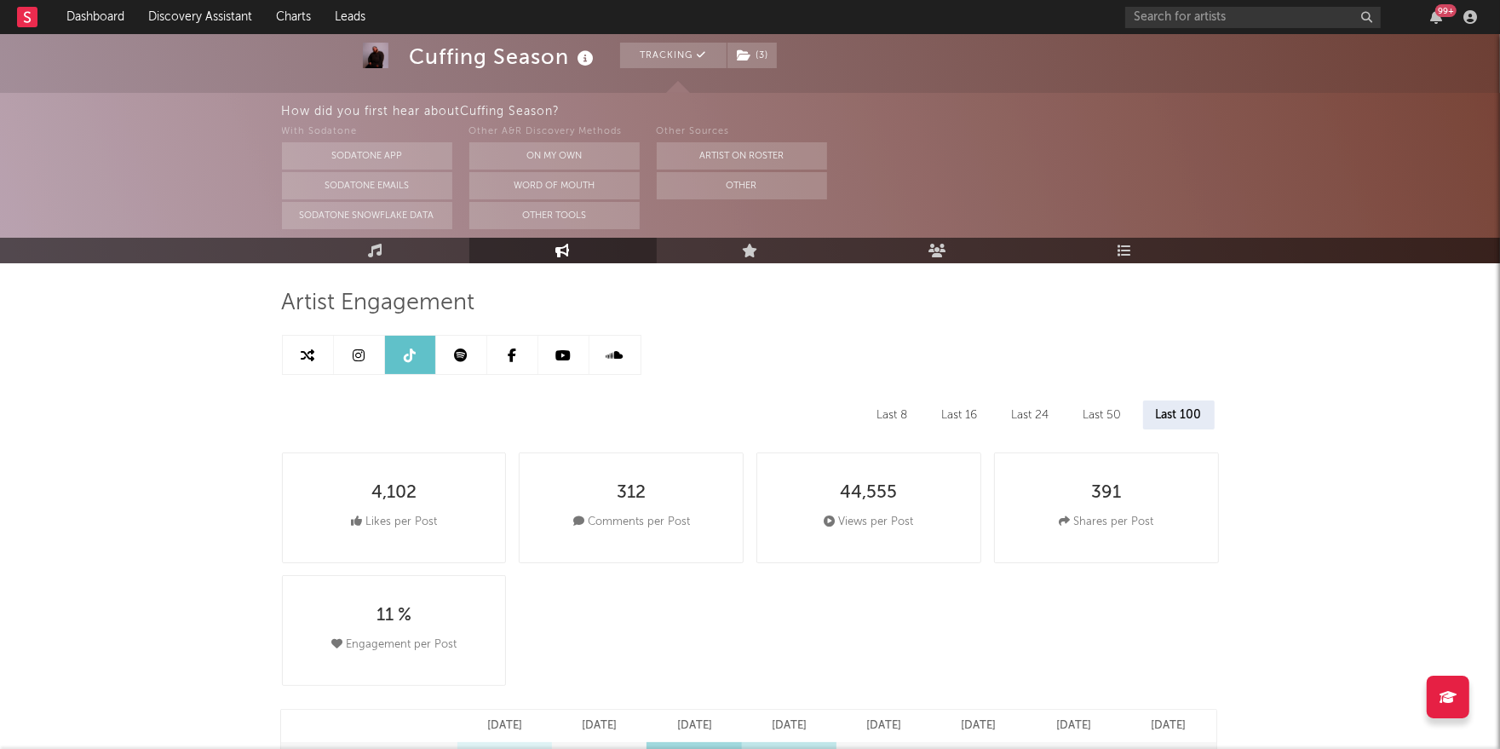
scroll to position [94, 0]
click at [363, 361] on icon at bounding box center [359, 356] width 12 height 14
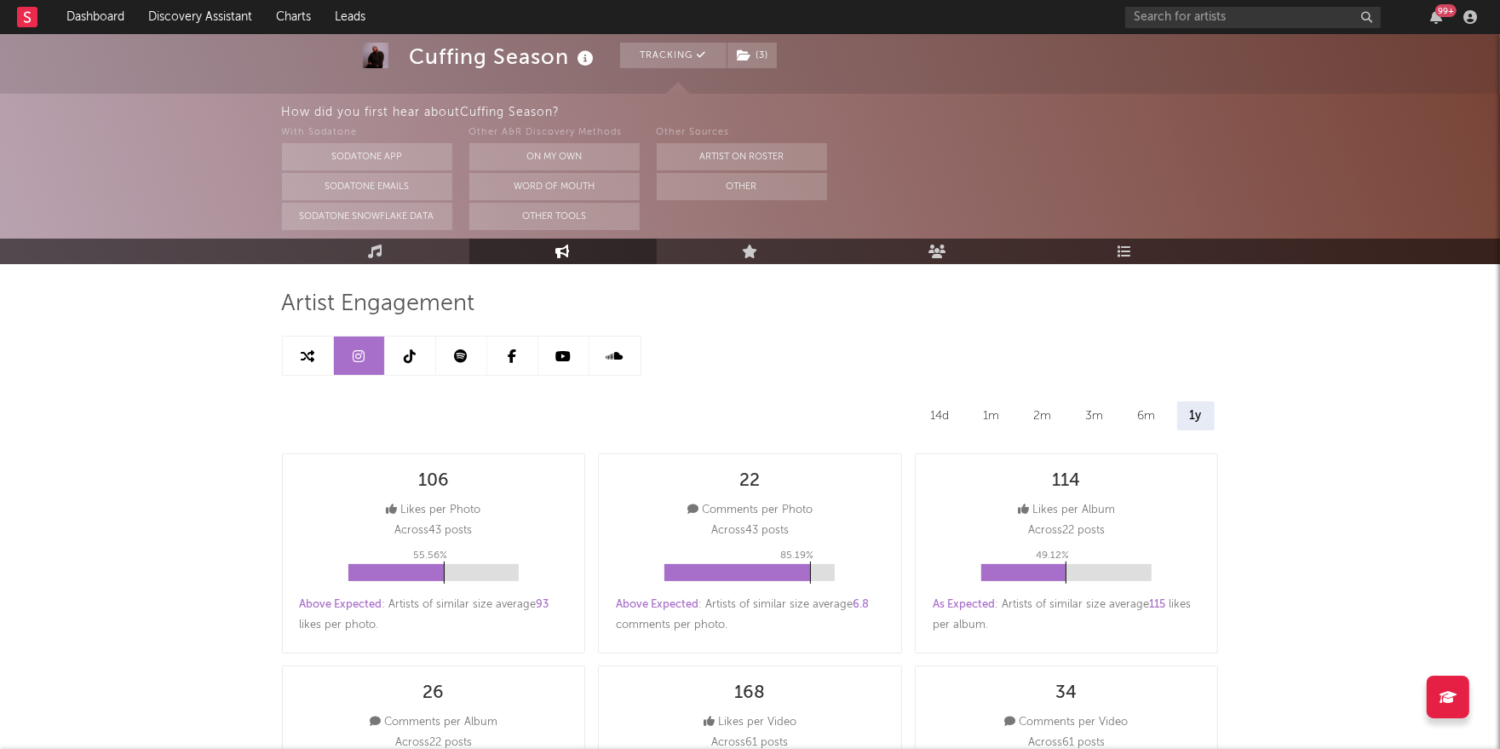
select select "6m"
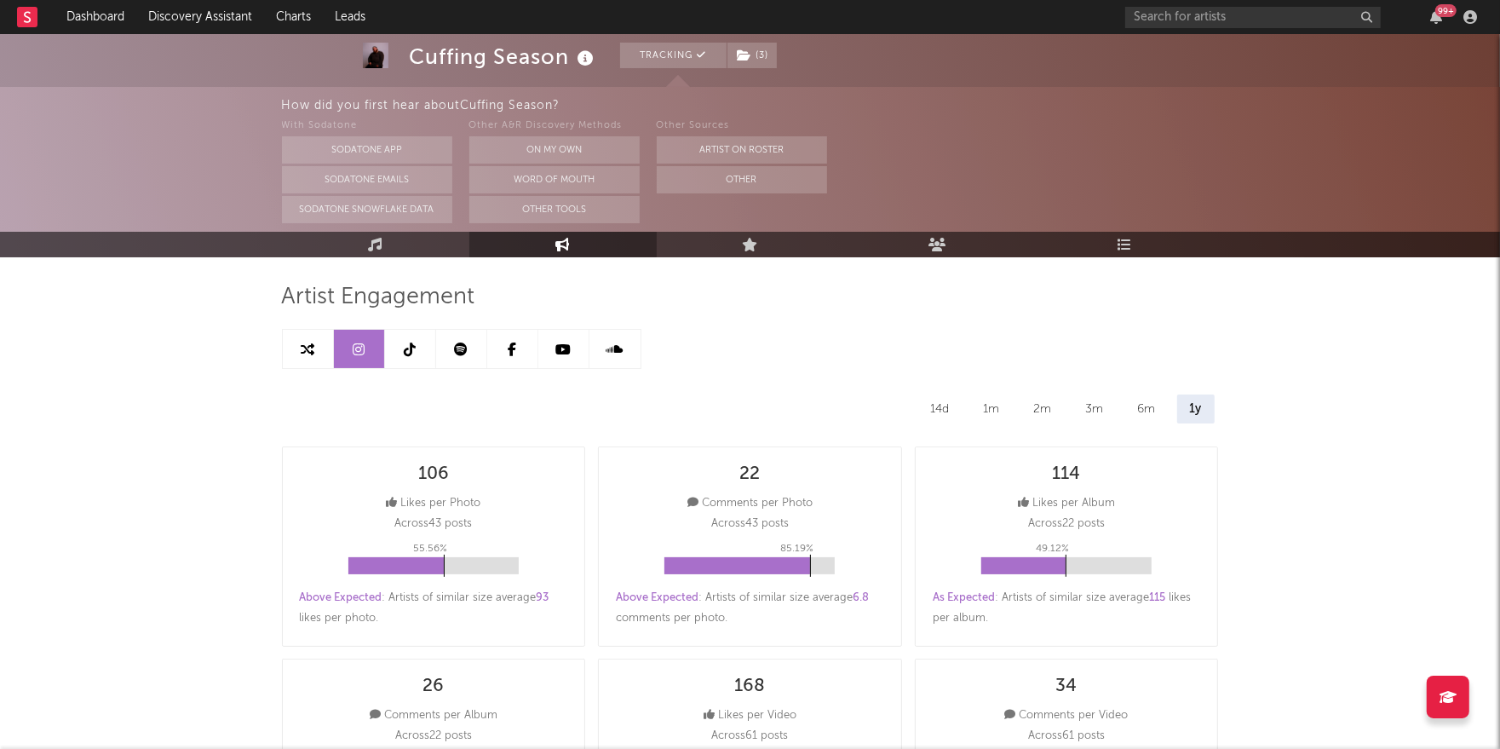
scroll to position [75, 0]
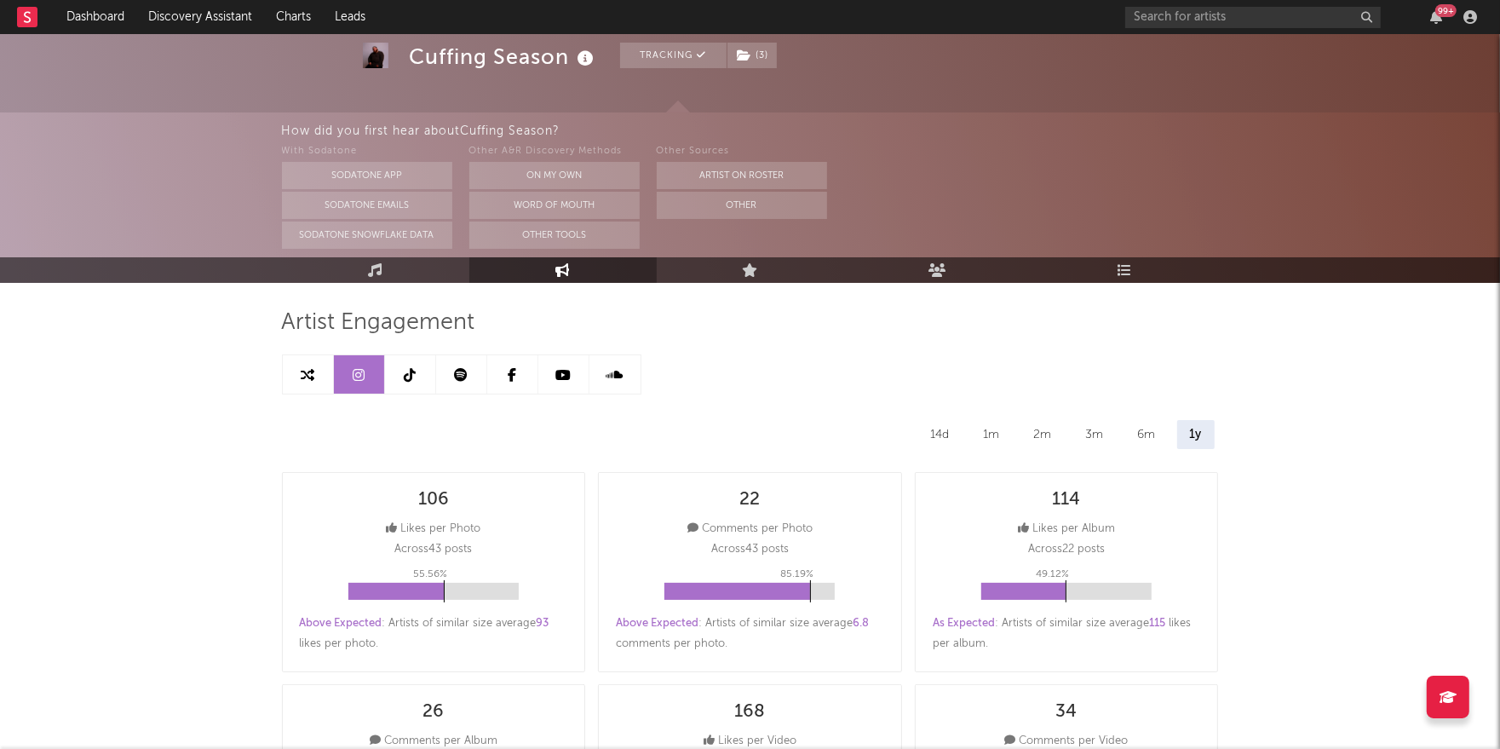
click at [458, 370] on icon at bounding box center [461, 375] width 14 height 14
select select "6m"
select select "1w"
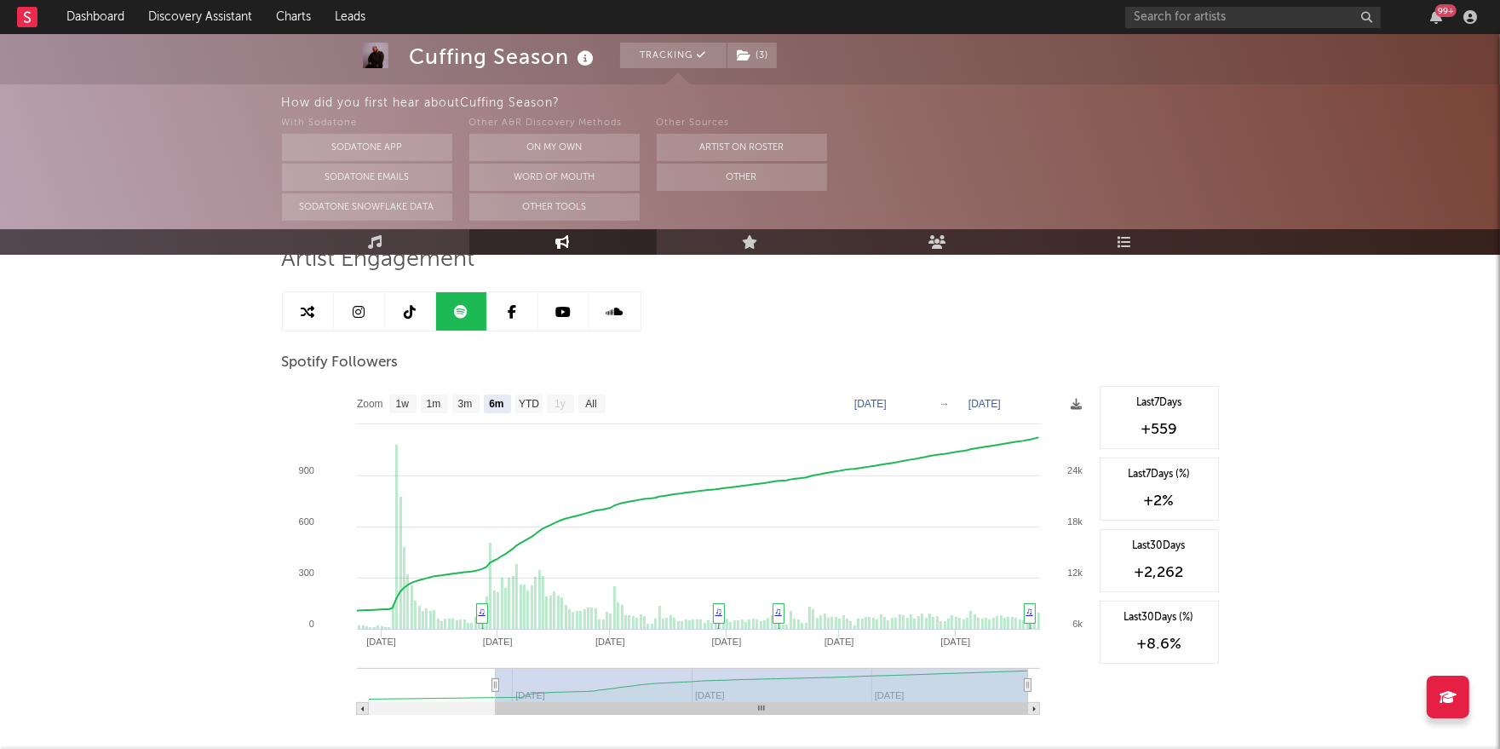
scroll to position [142, 0]
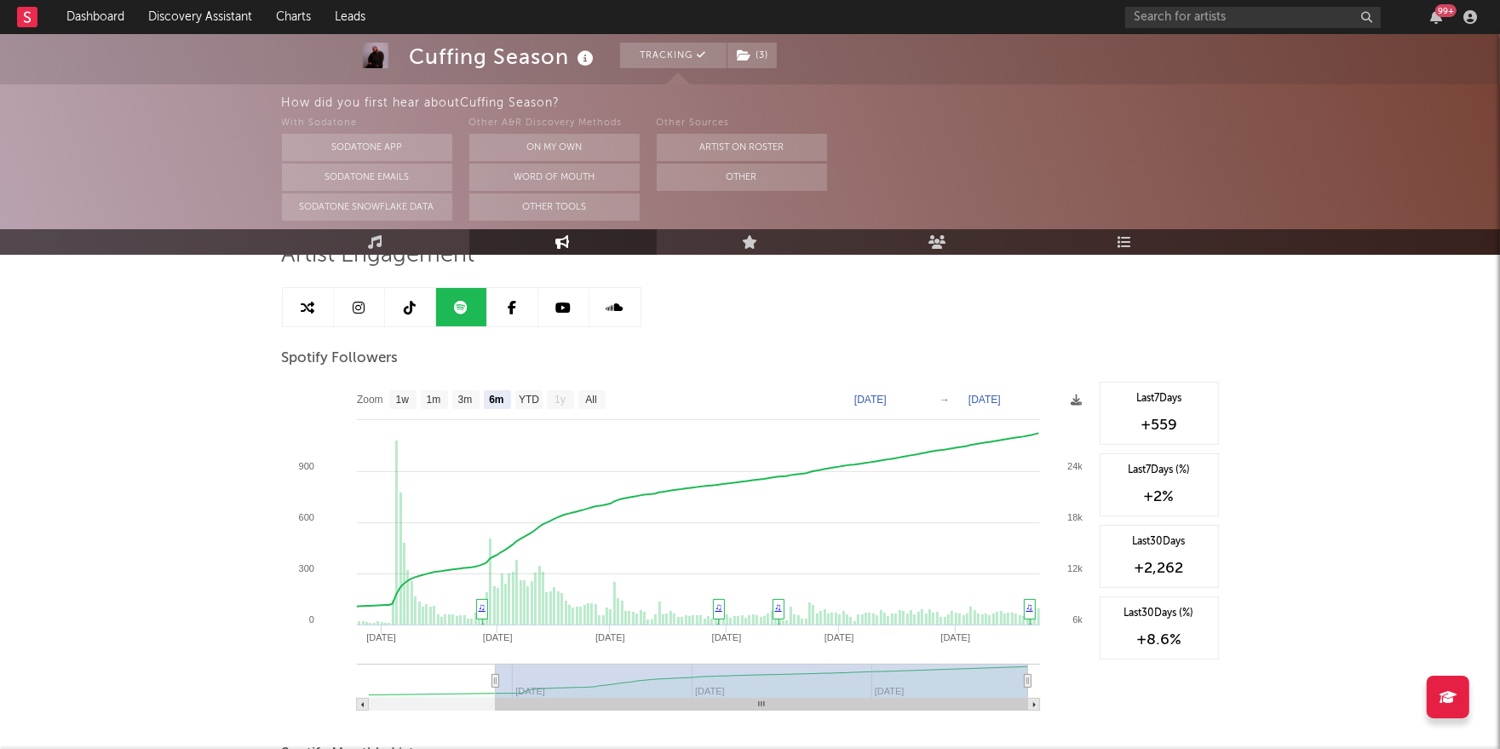
click at [408, 296] on link at bounding box center [410, 307] width 51 height 38
select select "6m"
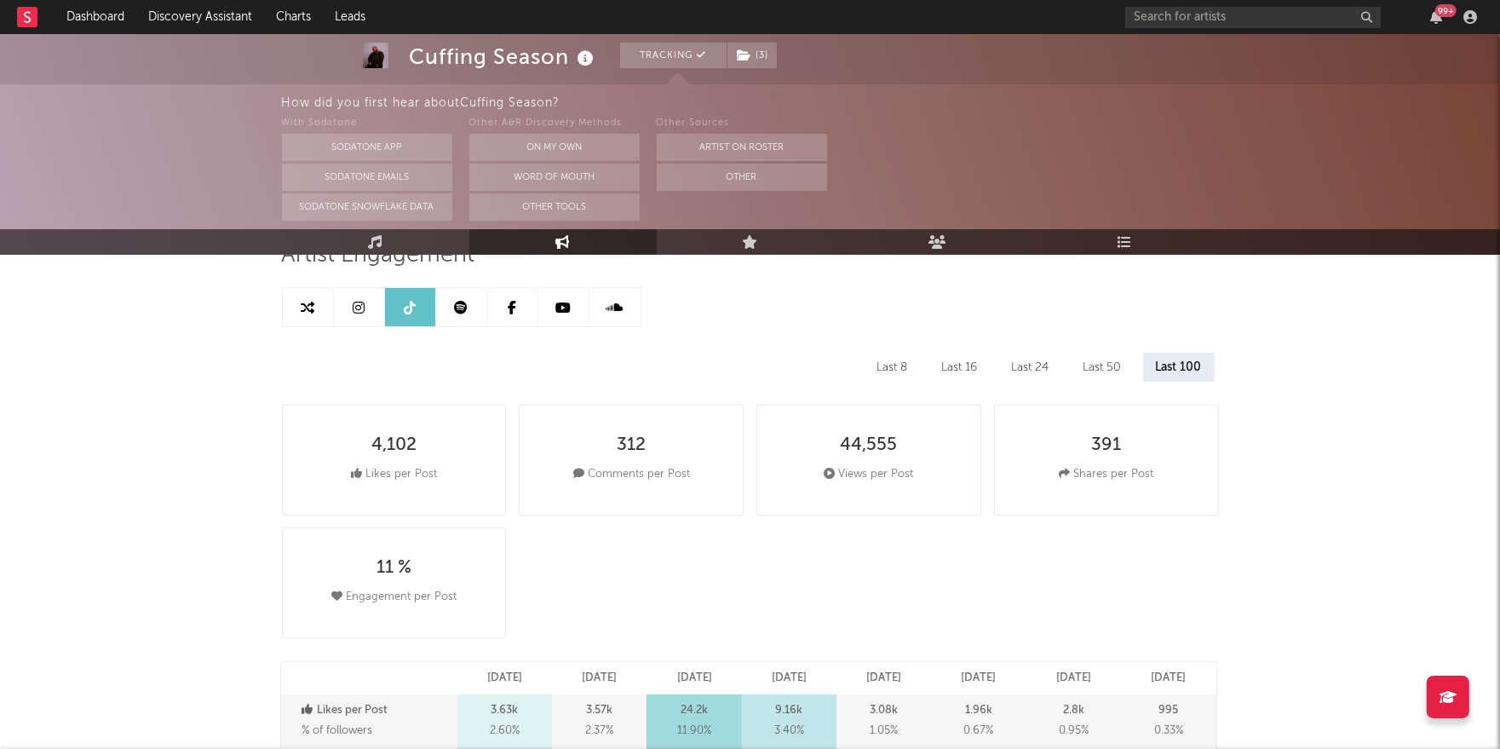
click at [560, 313] on icon at bounding box center [562, 308] width 15 height 14
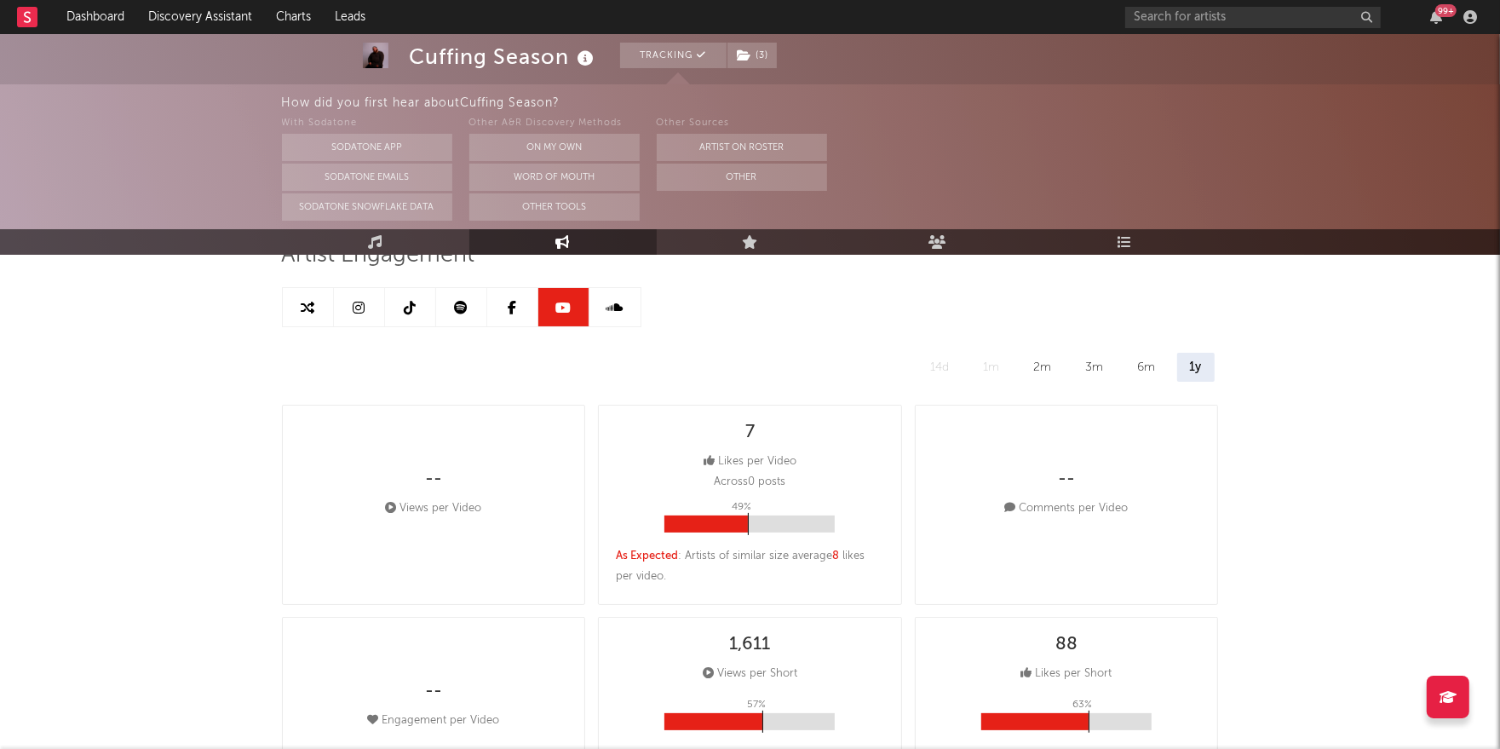
click at [519, 307] on link at bounding box center [512, 307] width 51 height 38
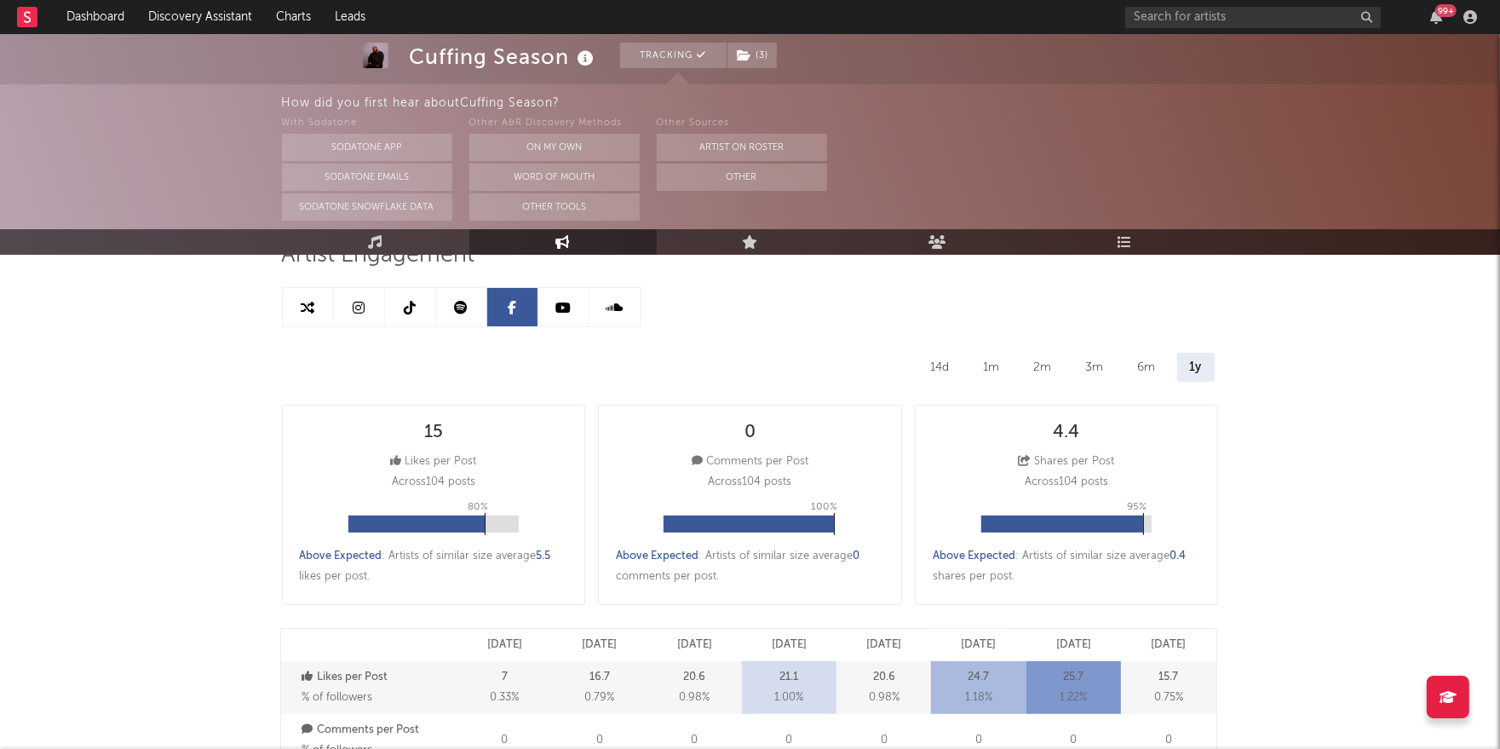
select select "6m"
click at [402, 307] on link at bounding box center [410, 307] width 51 height 38
select select "6m"
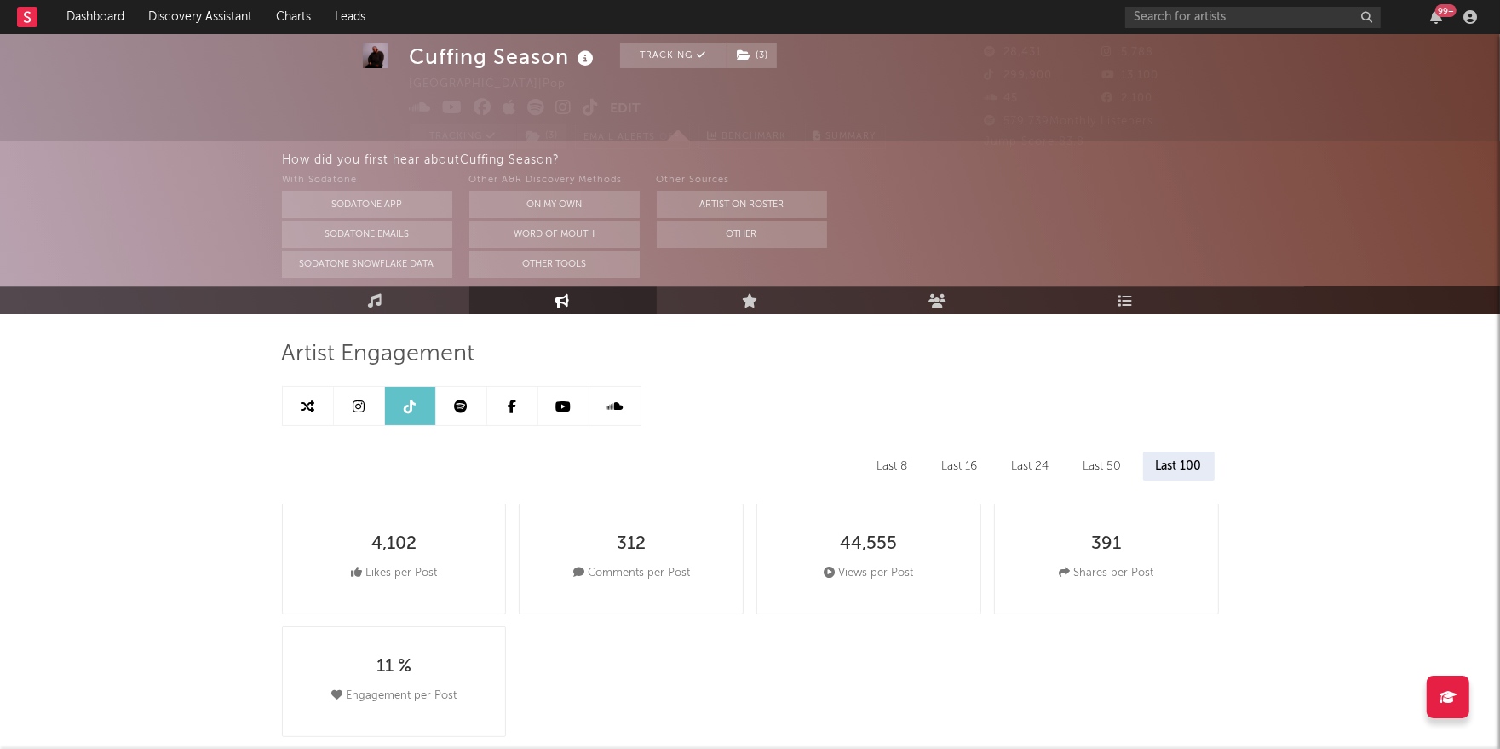
scroll to position [45, 0]
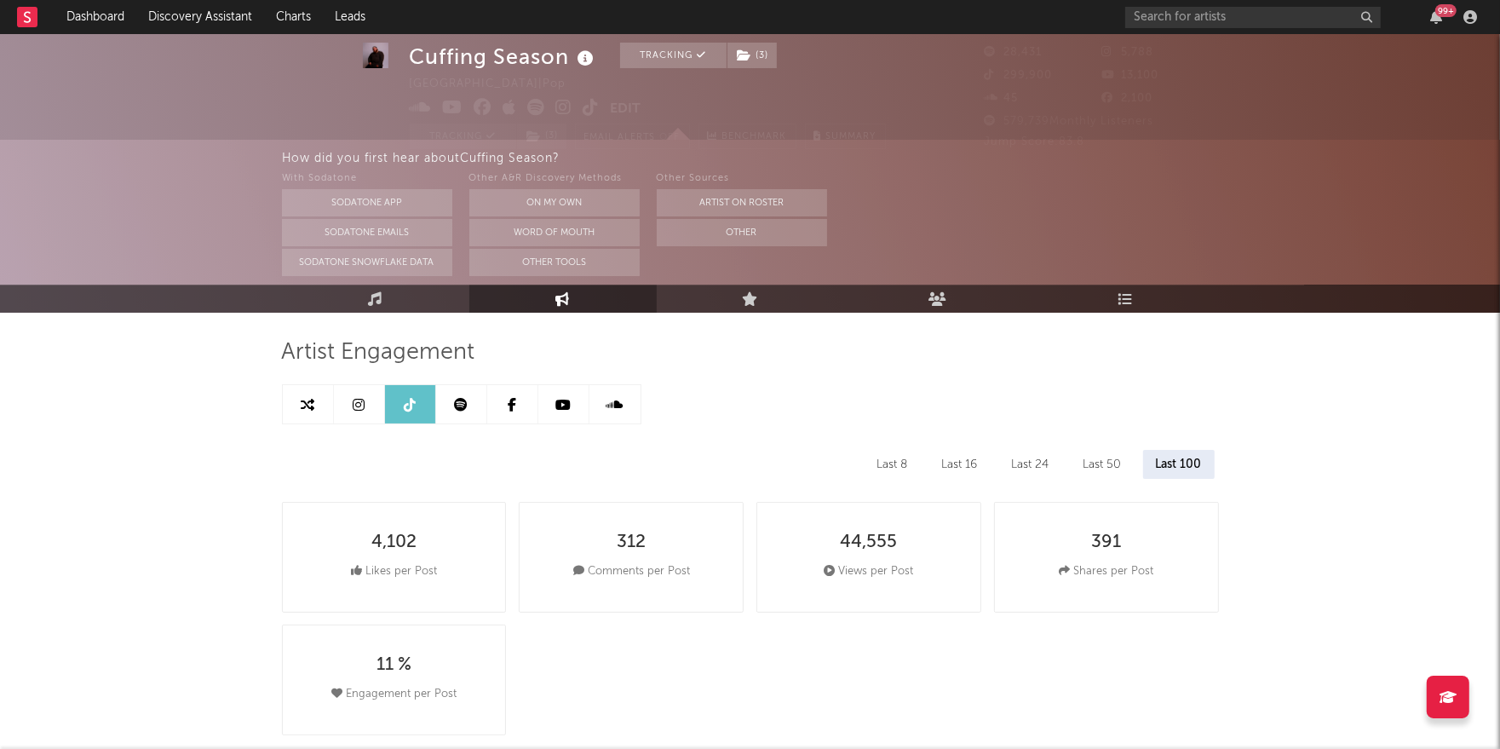
click at [1105, 462] on div "Last 50" at bounding box center [1102, 464] width 64 height 29
click at [1165, 463] on div "Last 100" at bounding box center [1179, 464] width 70 height 29
click at [1099, 466] on div "Last 50" at bounding box center [1102, 464] width 64 height 29
click at [1030, 457] on div "Last 24" at bounding box center [1031, 464] width 63 height 29
click at [946, 462] on div "Last 16" at bounding box center [960, 464] width 61 height 29
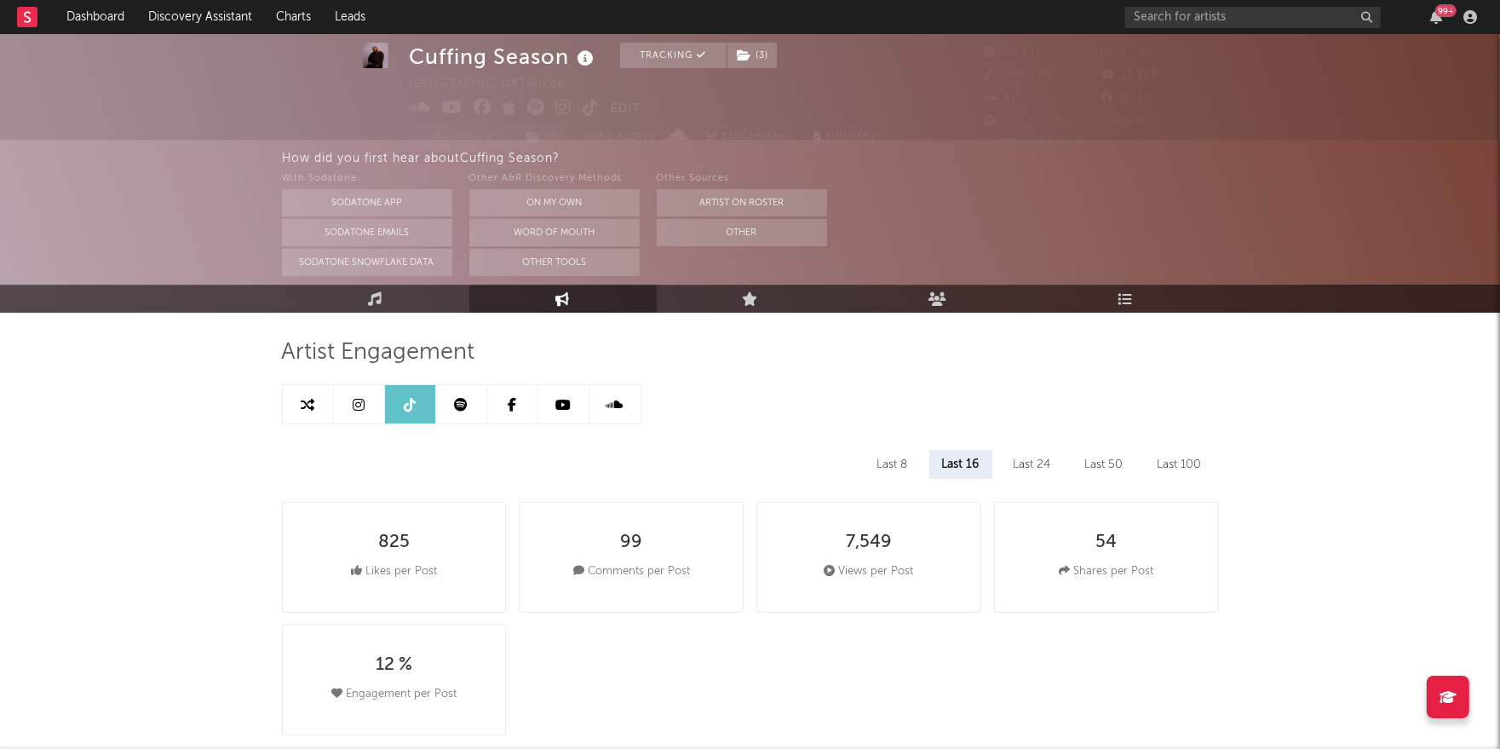
click at [891, 459] on div "Last 8" at bounding box center [892, 464] width 56 height 29
click at [969, 470] on div "Last 16" at bounding box center [961, 464] width 61 height 29
click at [1030, 469] on div "Last 24" at bounding box center [1032, 464] width 63 height 29
click at [1110, 463] on div "Last 50" at bounding box center [1104, 464] width 64 height 29
click at [1189, 467] on div "Last 100" at bounding box center [1179, 464] width 70 height 29
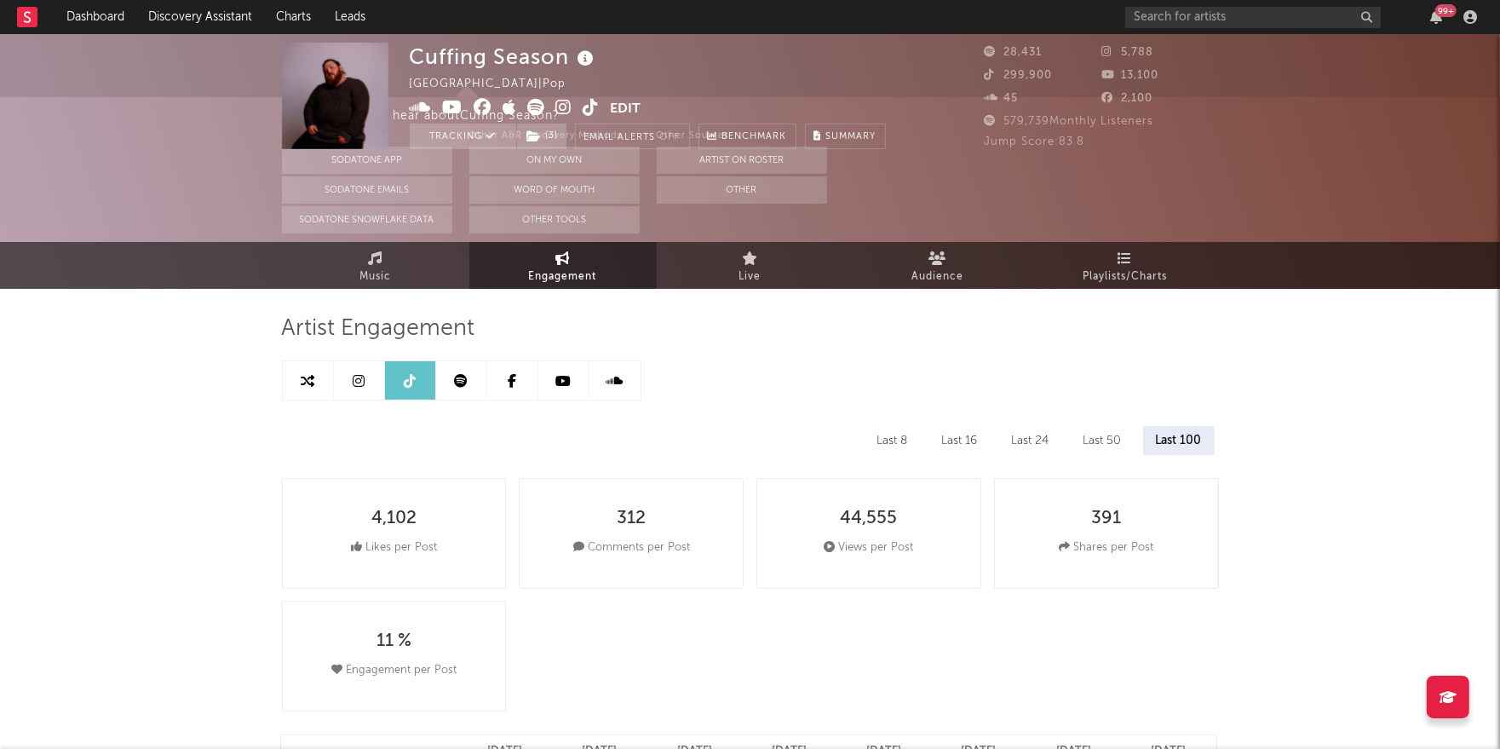
scroll to position [0, 0]
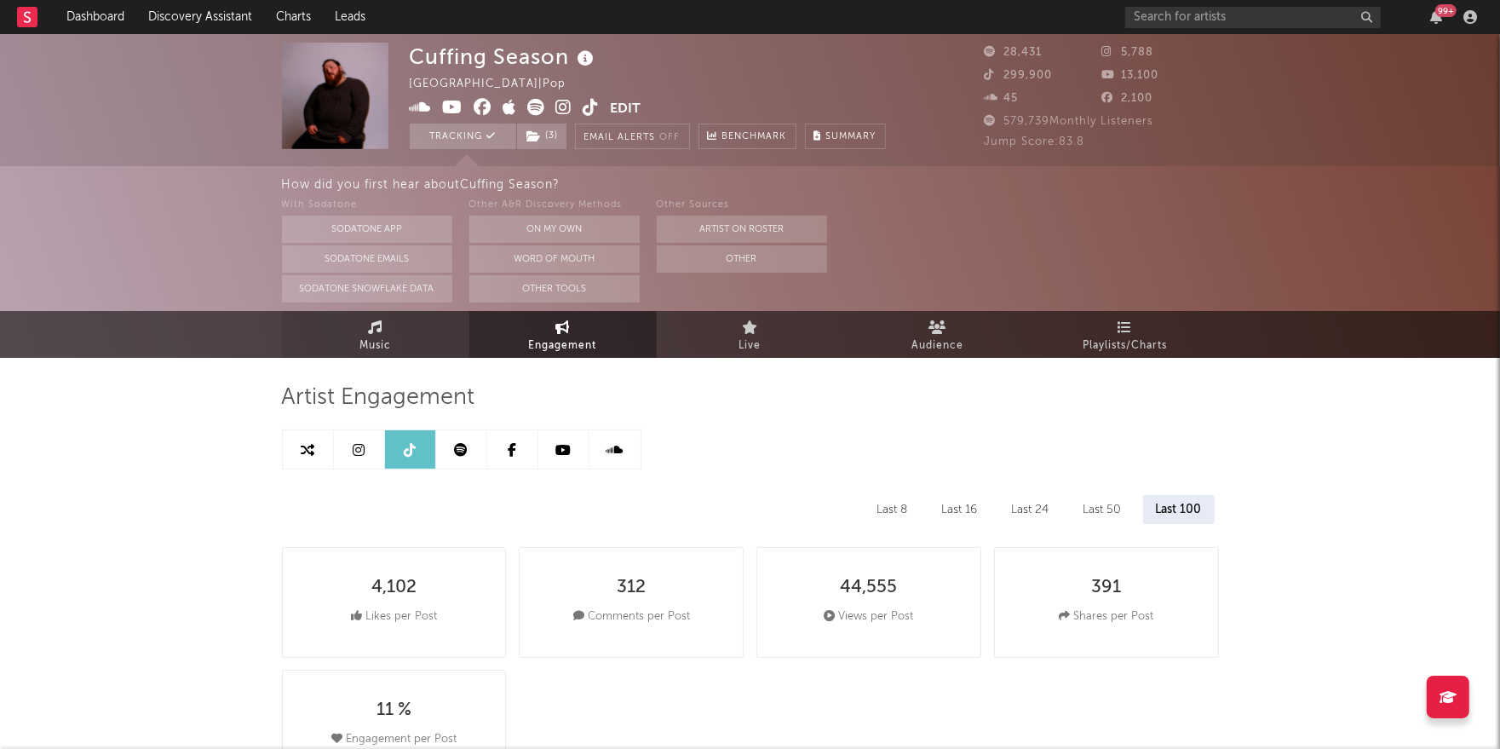
click at [378, 345] on span "Music" at bounding box center [375, 346] width 32 height 20
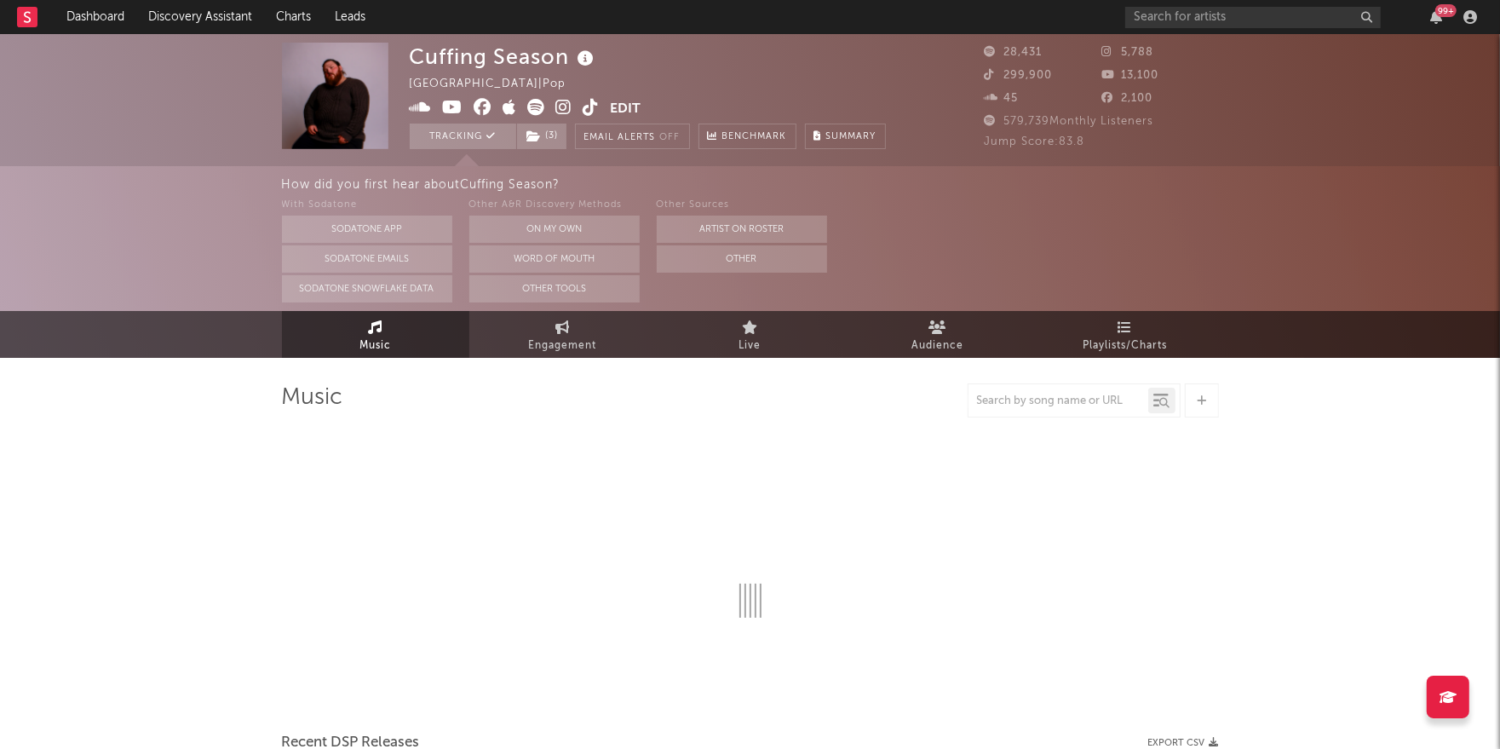
select select "6m"
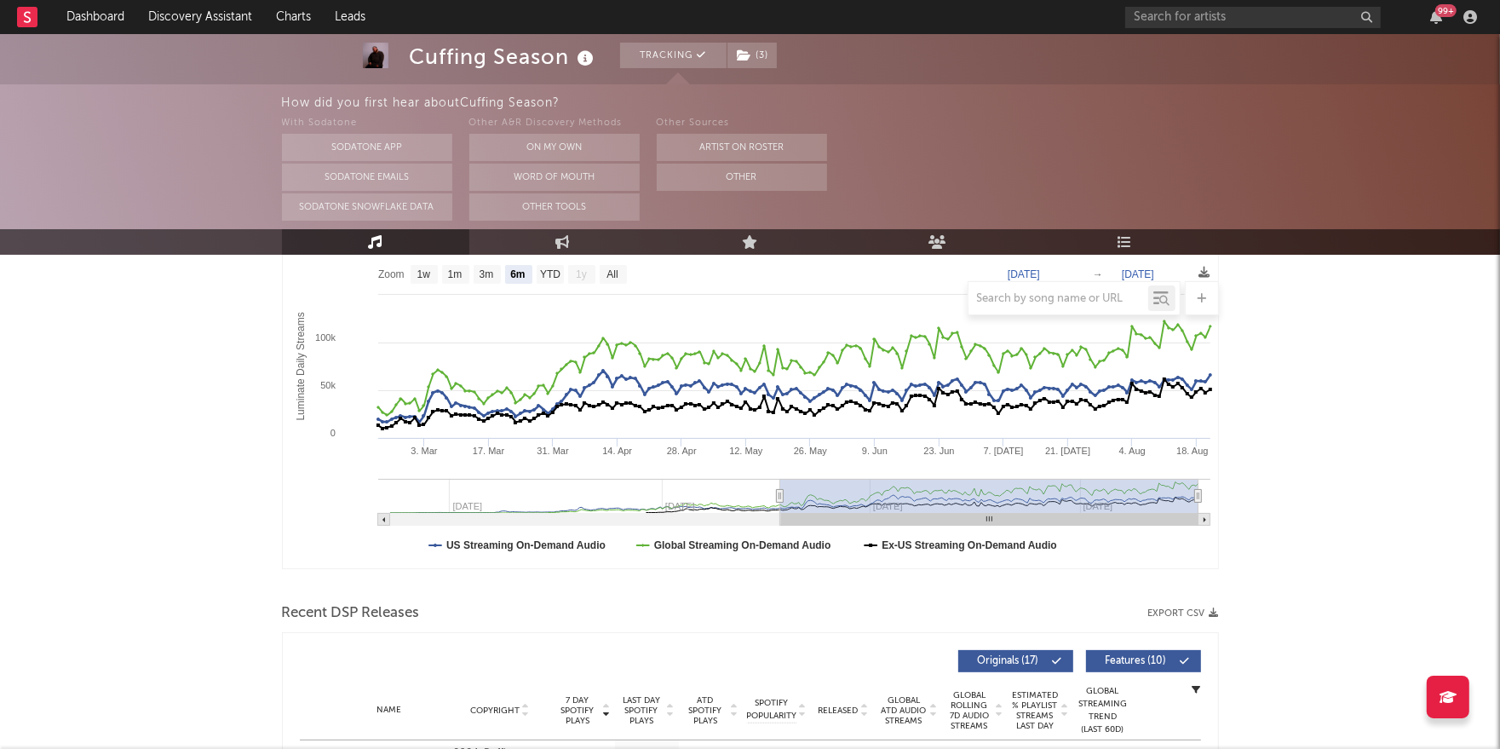
scroll to position [593, 0]
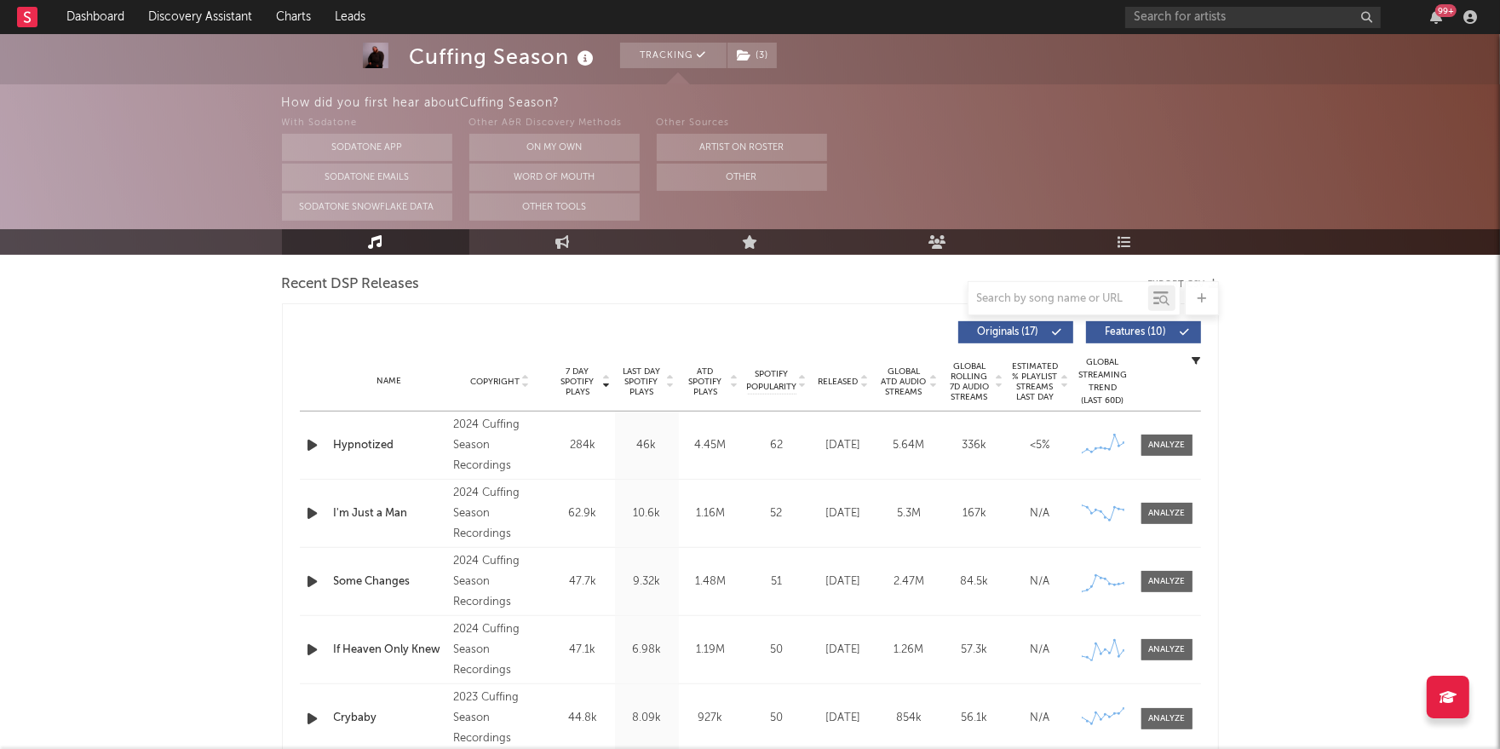
click at [575, 381] on span "7 Day Spotify Plays" at bounding box center [577, 381] width 45 height 31
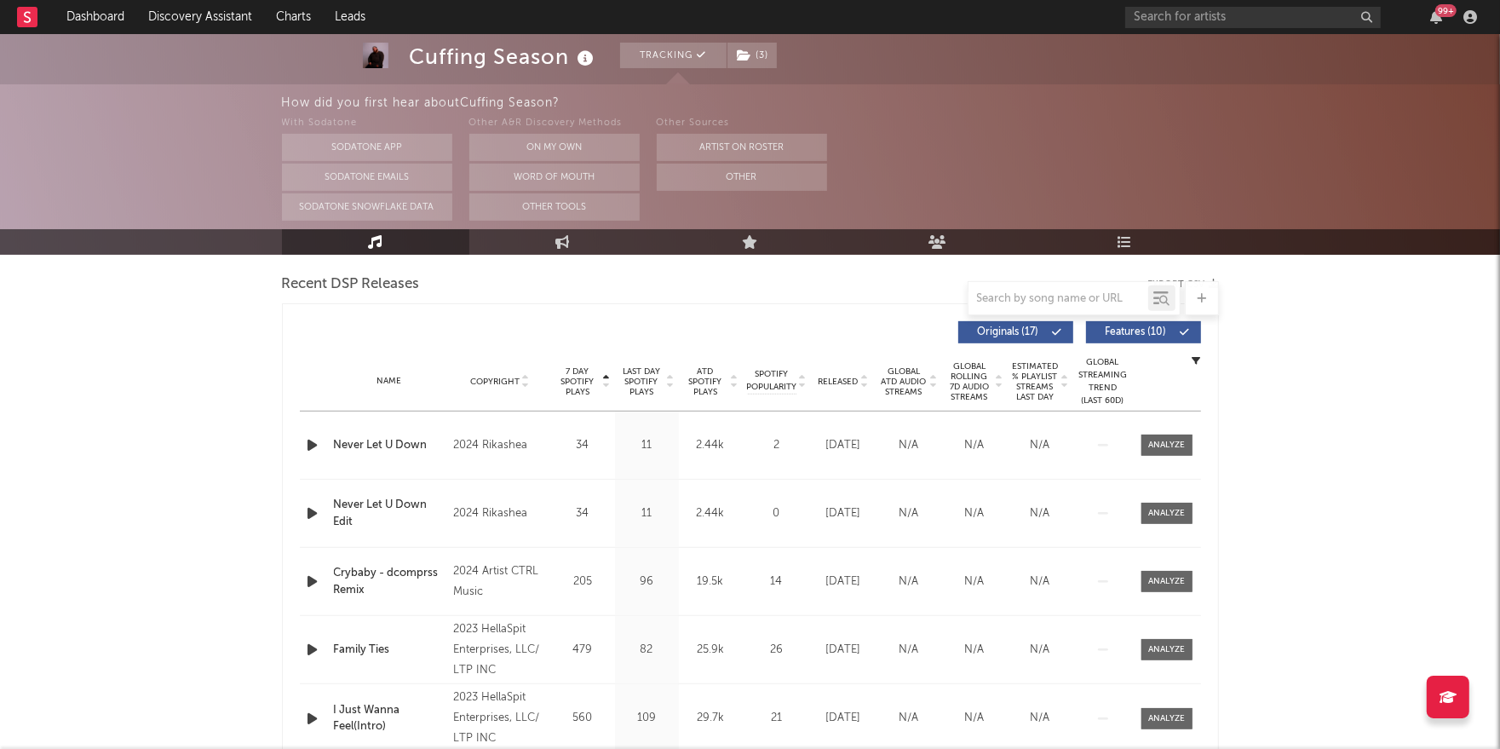
click at [575, 381] on span "7 Day Spotify Plays" at bounding box center [577, 381] width 45 height 31
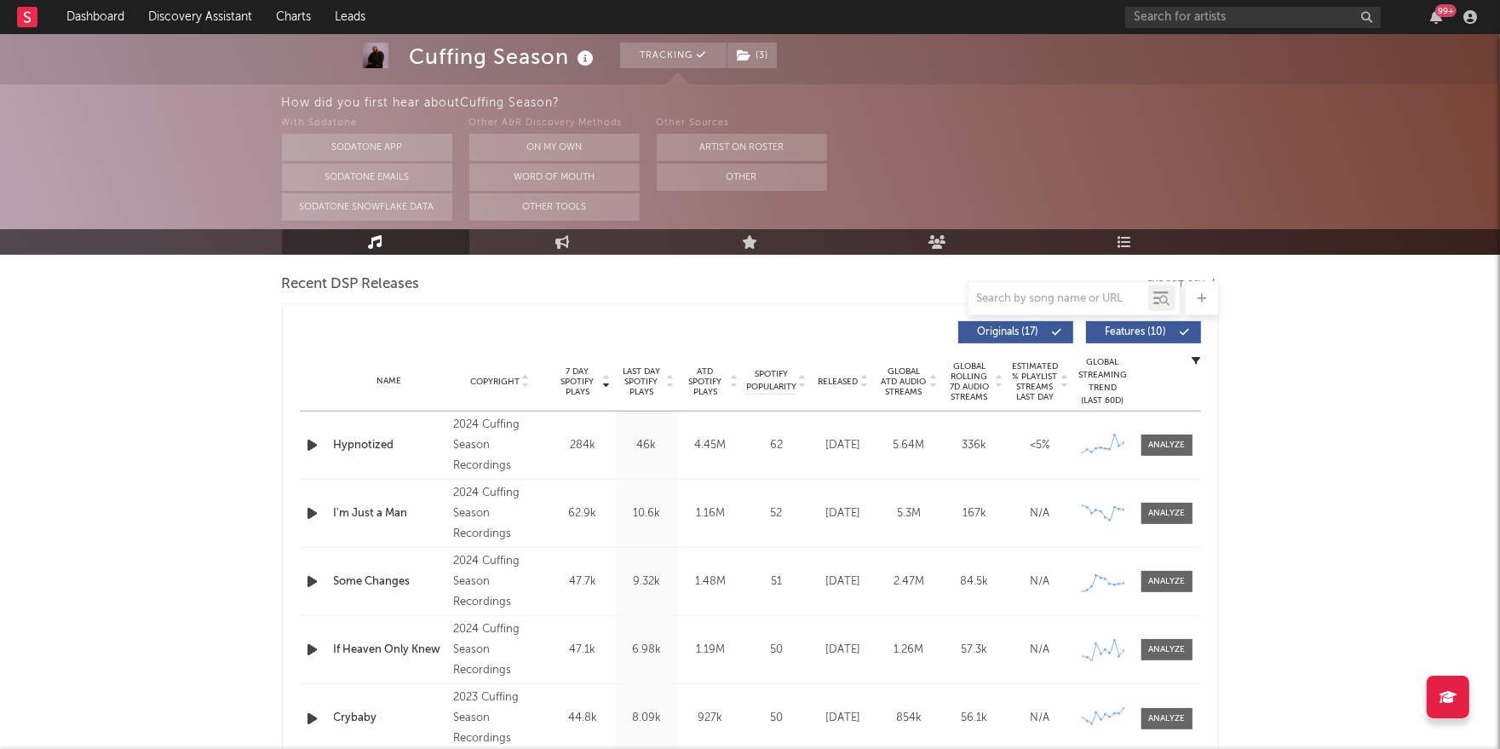
click at [839, 381] on span "Released" at bounding box center [838, 381] width 40 height 10
click at [1167, 445] on div at bounding box center [1166, 445] width 37 height 13
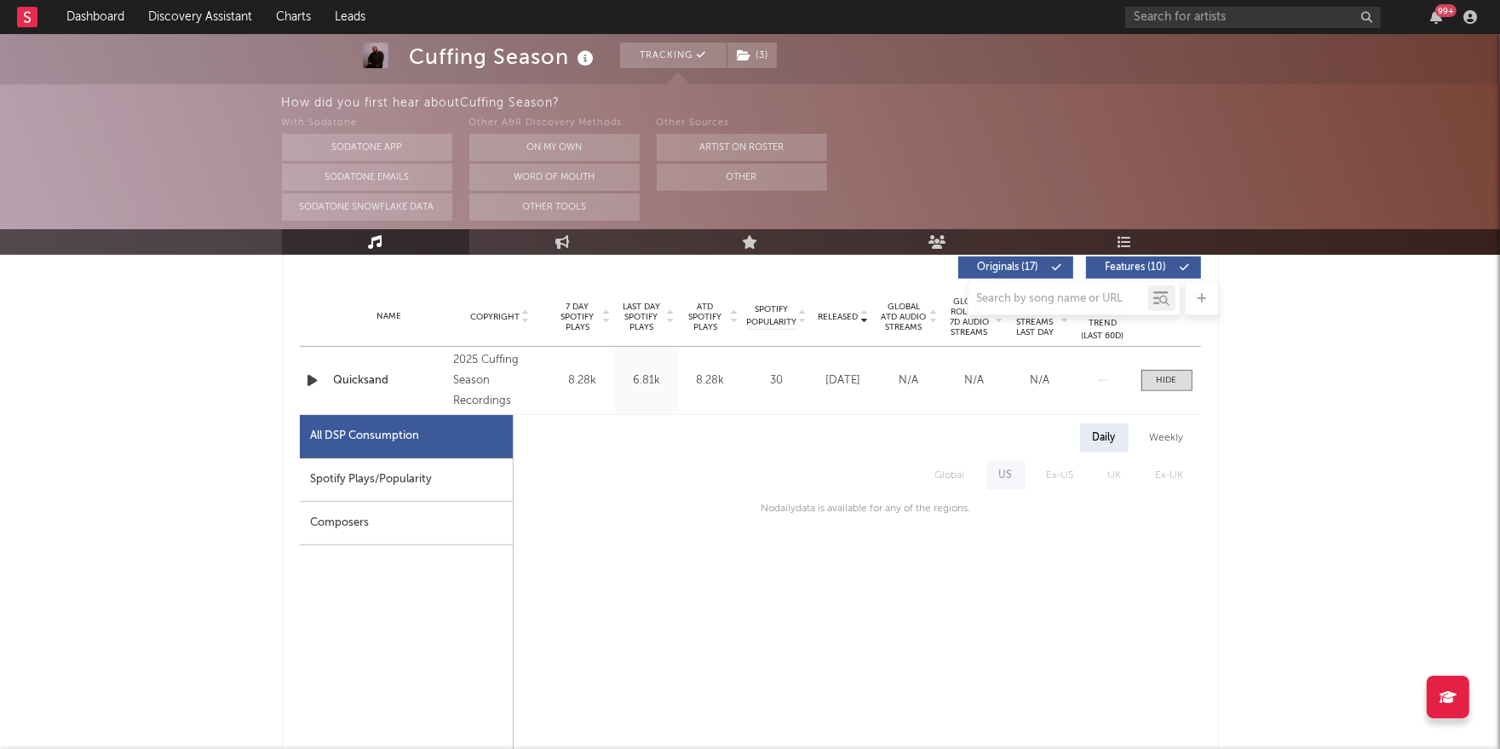
scroll to position [658, 0]
